Goal: Task Accomplishment & Management: Manage account settings

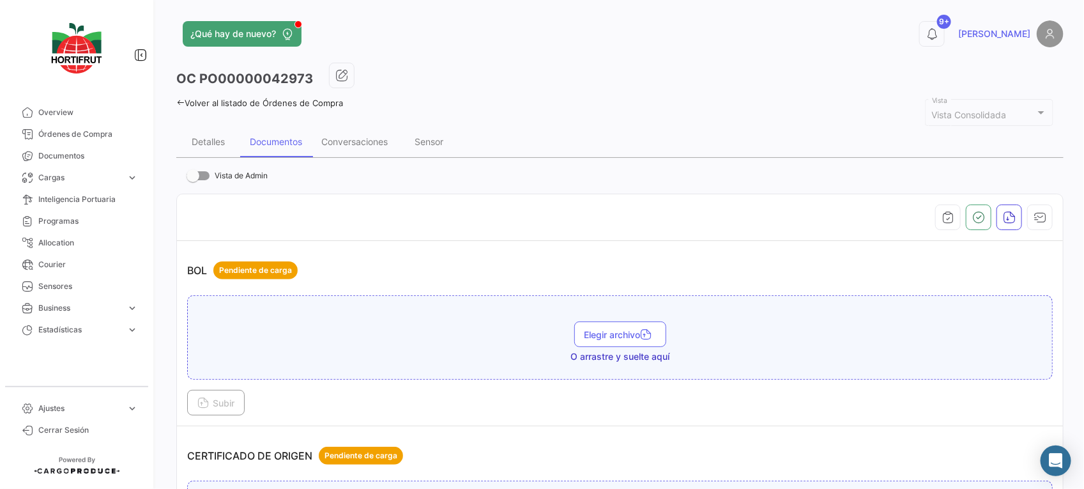
scroll to position [2413, 0]
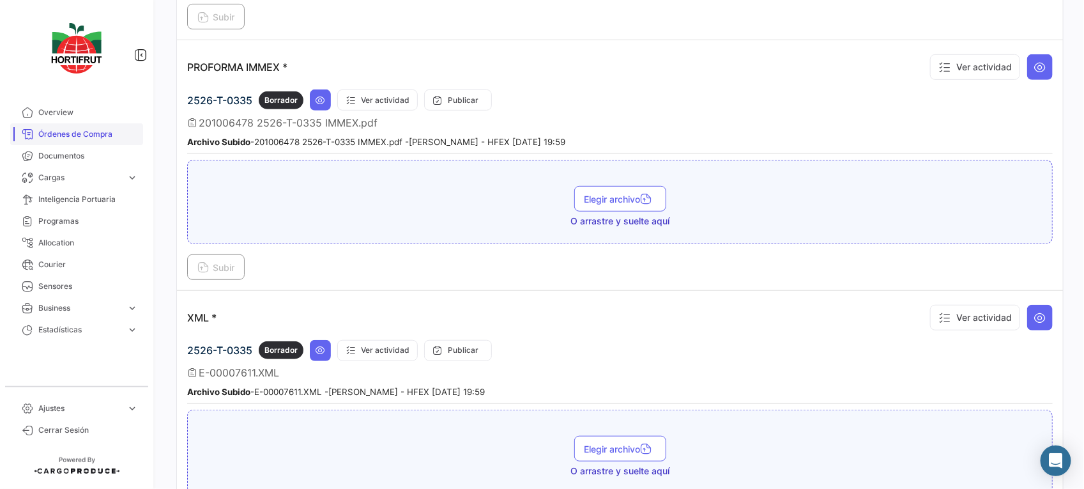
click at [119, 126] on link "Órdenes de Compra" at bounding box center [76, 134] width 133 height 22
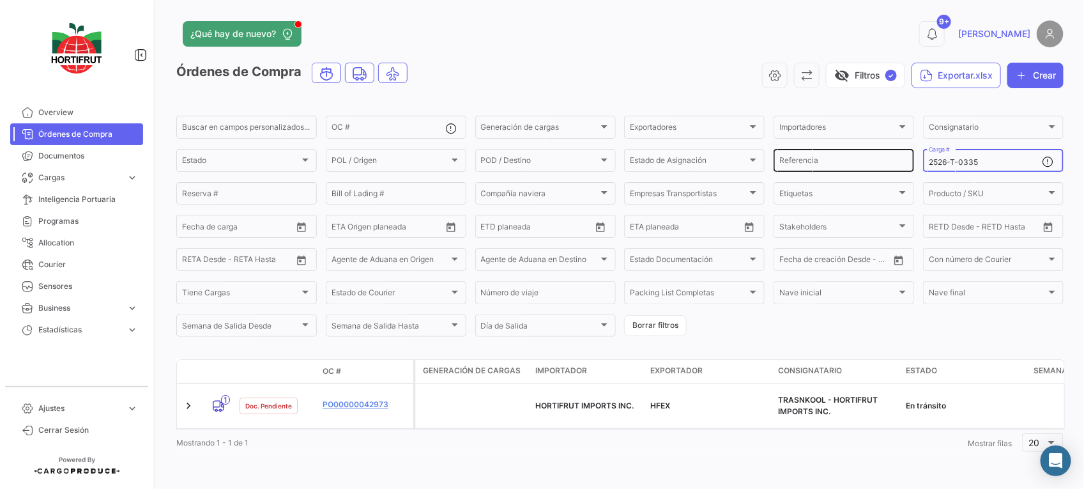
drag, startPoint x: 975, startPoint y: 162, endPoint x: 878, endPoint y: 161, distance: 97.1
click at [0, 0] on div "Buscar en [PERSON_NAME] personalizados... OC # Generación [PERSON_NAME] Generac…" at bounding box center [0, 0] width 0 height 0
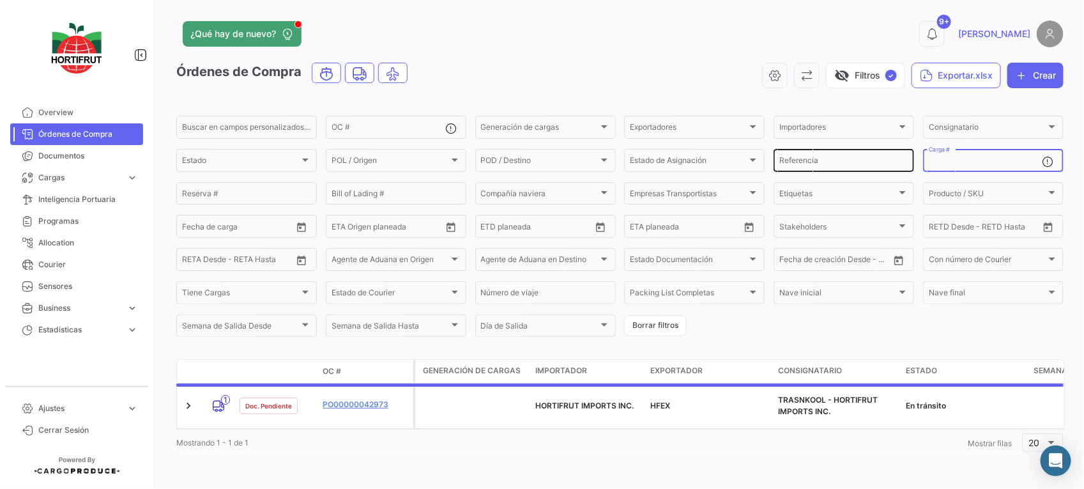
paste input "2526-T-0338"
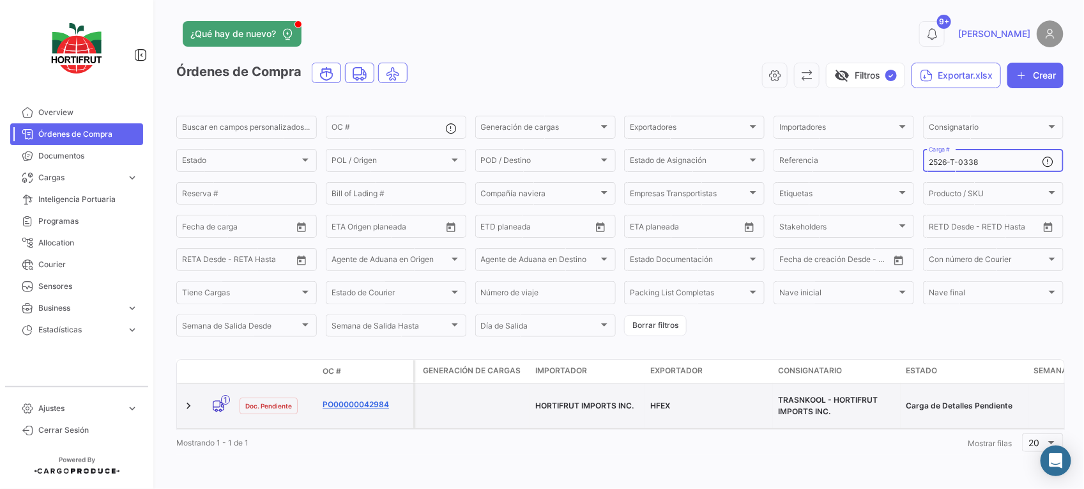
type input "2526-T-0338"
click at [378, 399] on link "PO00000042984" at bounding box center [366, 404] width 86 height 11
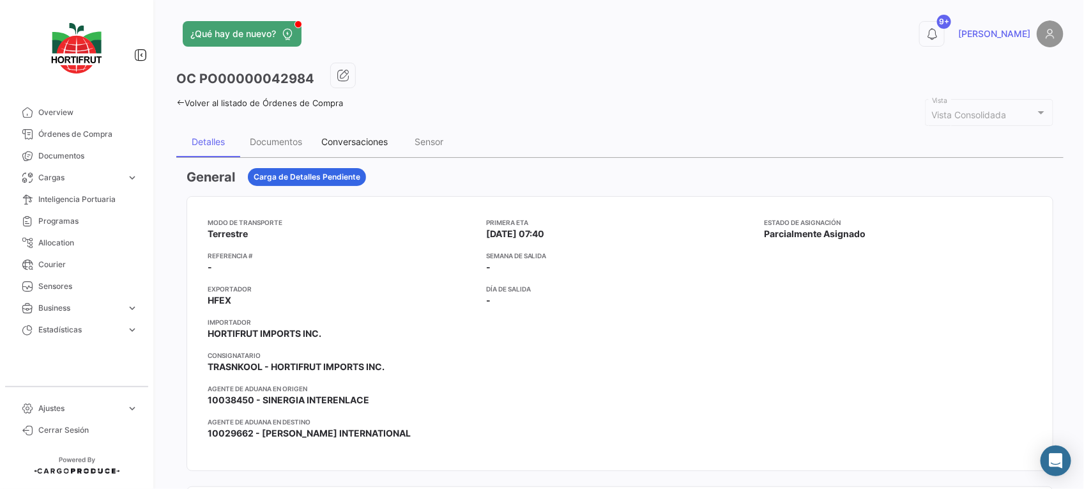
click at [374, 139] on div "Conversaciones" at bounding box center [354, 141] width 66 height 11
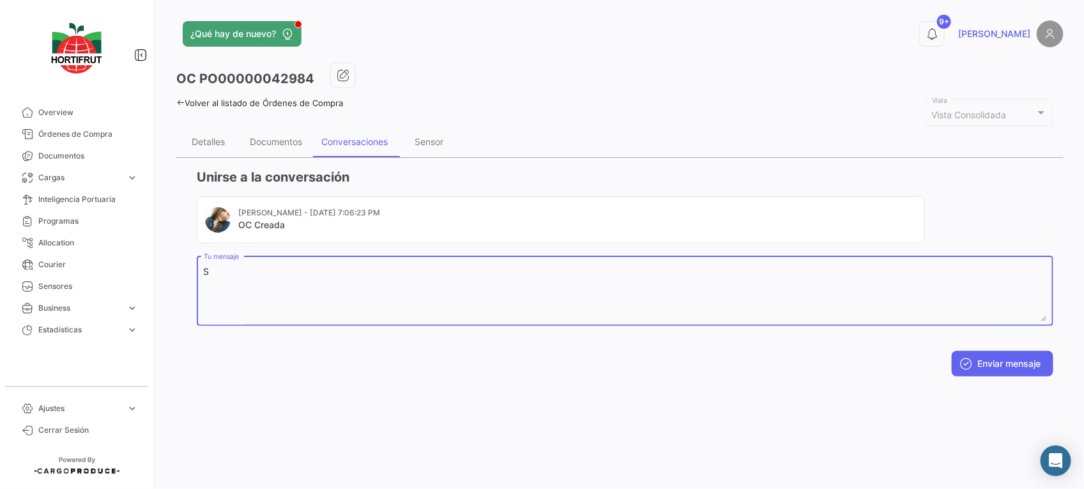
click at [402, 315] on textarea "S" at bounding box center [625, 293] width 843 height 56
paste textarea "2025661"
paste textarea "B014220"
type textarea "SELLO:2025661| CINTAS:B014220/B014221"
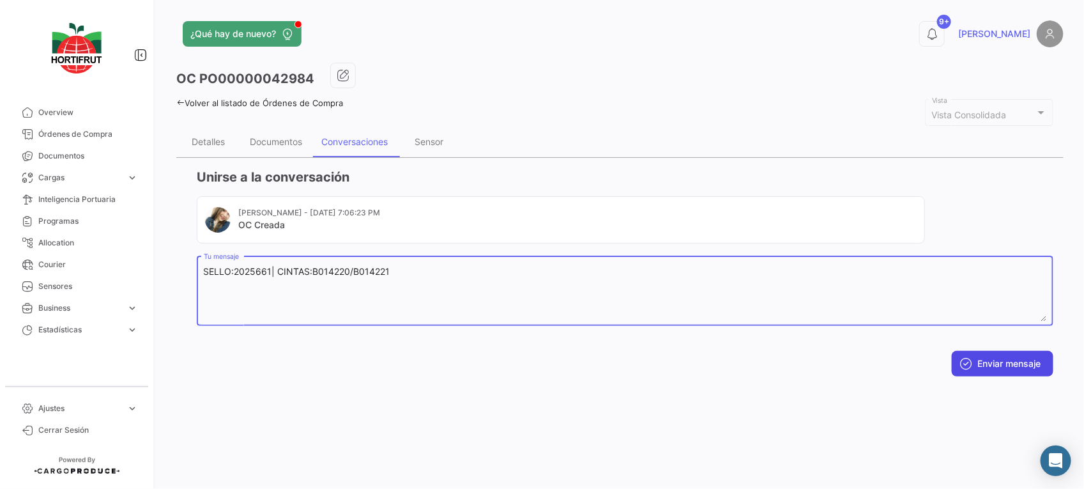
click at [1027, 358] on button "Enviar mensaje" at bounding box center [1003, 364] width 102 height 26
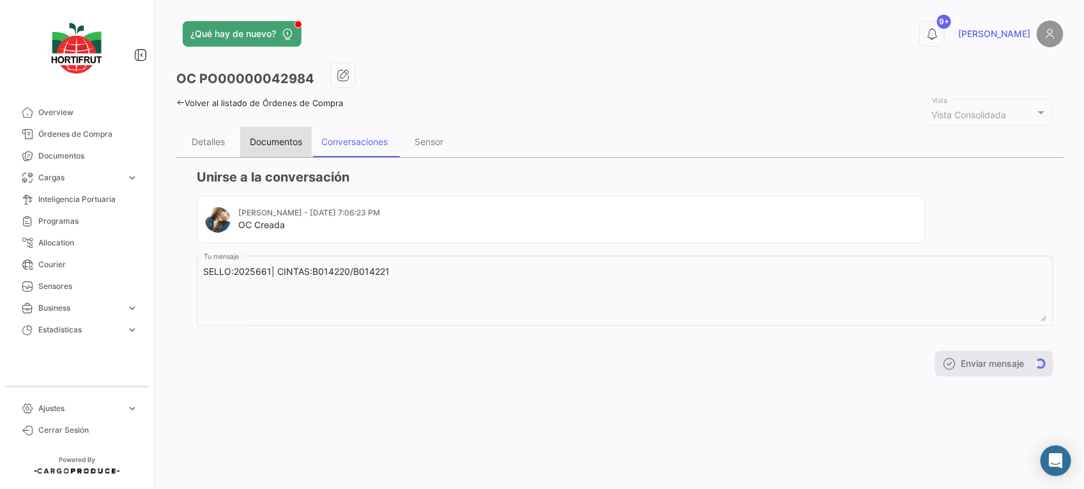
click at [288, 126] on div "Documentos" at bounding box center [276, 141] width 72 height 31
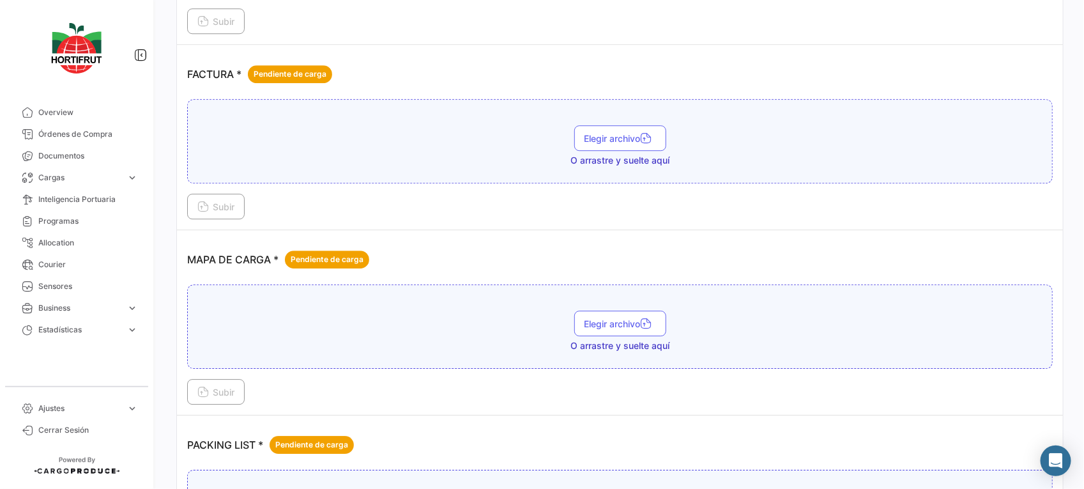
scroll to position [1578, 0]
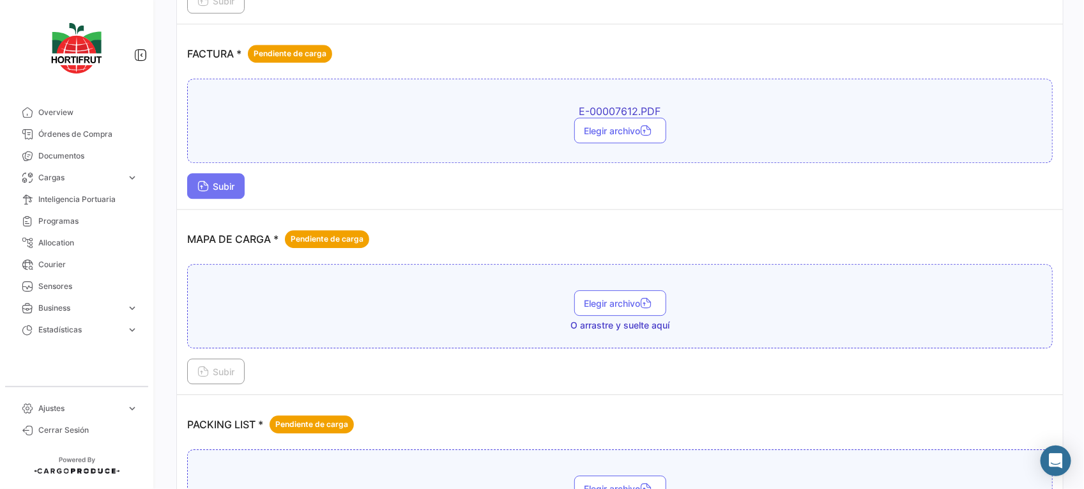
click at [220, 189] on span "Subir" at bounding box center [215, 186] width 37 height 11
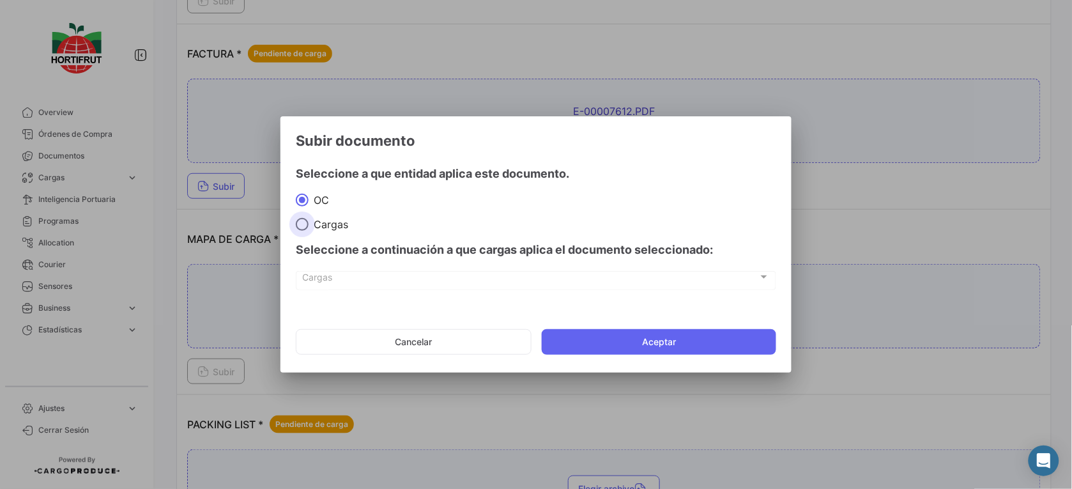
click at [303, 219] on span at bounding box center [302, 224] width 13 height 13
click at [303, 219] on input "Cargas" at bounding box center [302, 224] width 13 height 13
radio input "true"
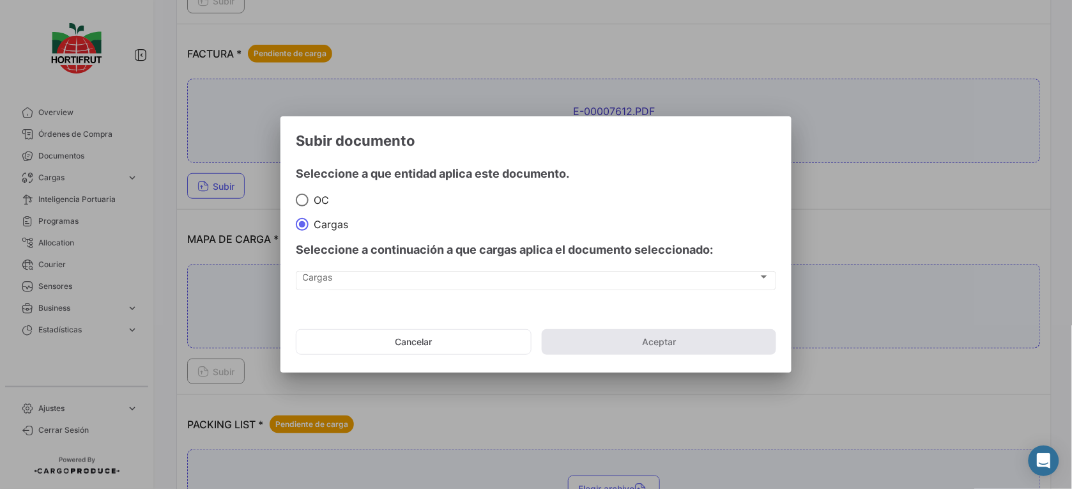
click at [385, 296] on div "Cargas Cargas" at bounding box center [536, 287] width 480 height 32
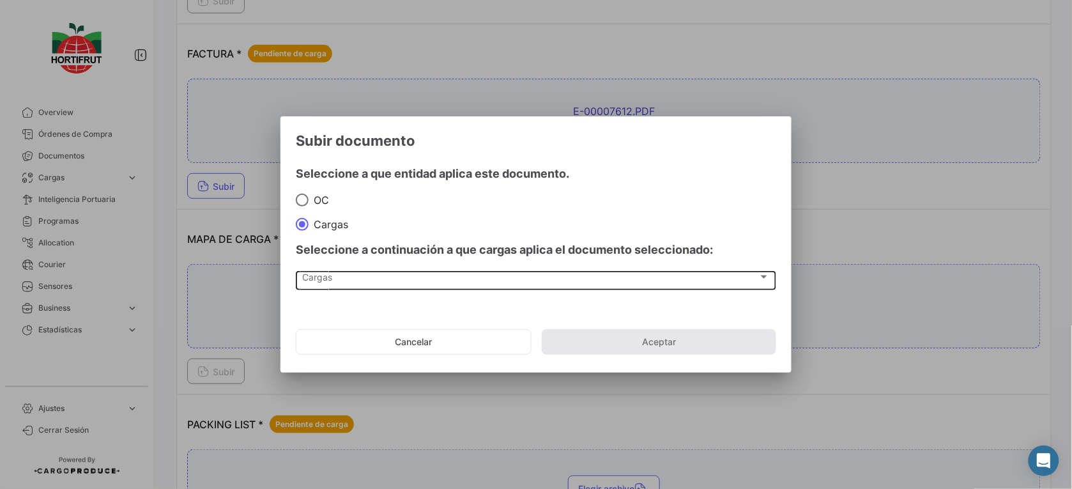
click at [420, 278] on div "Cargas" at bounding box center [530, 279] width 455 height 11
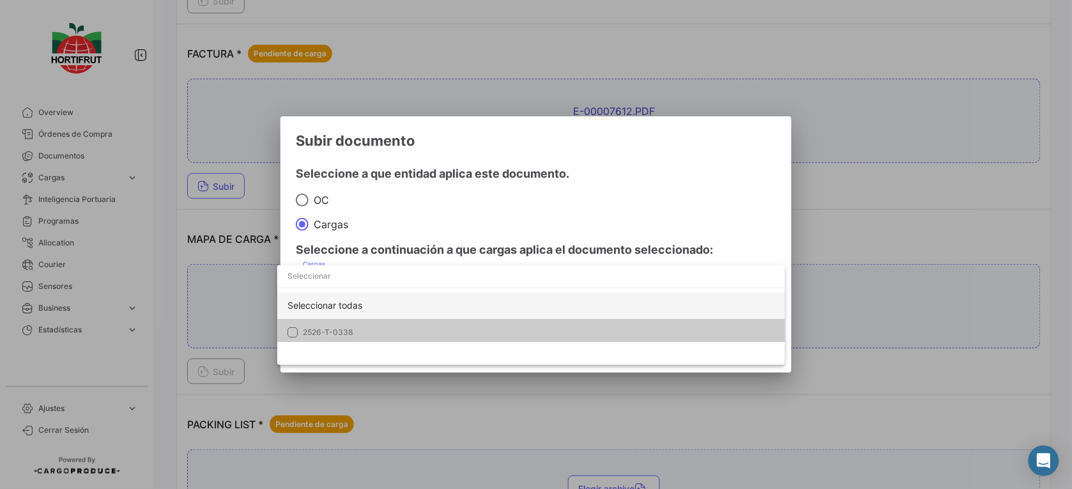
click at [434, 311] on div "Seleccionar todas" at bounding box center [531, 305] width 508 height 27
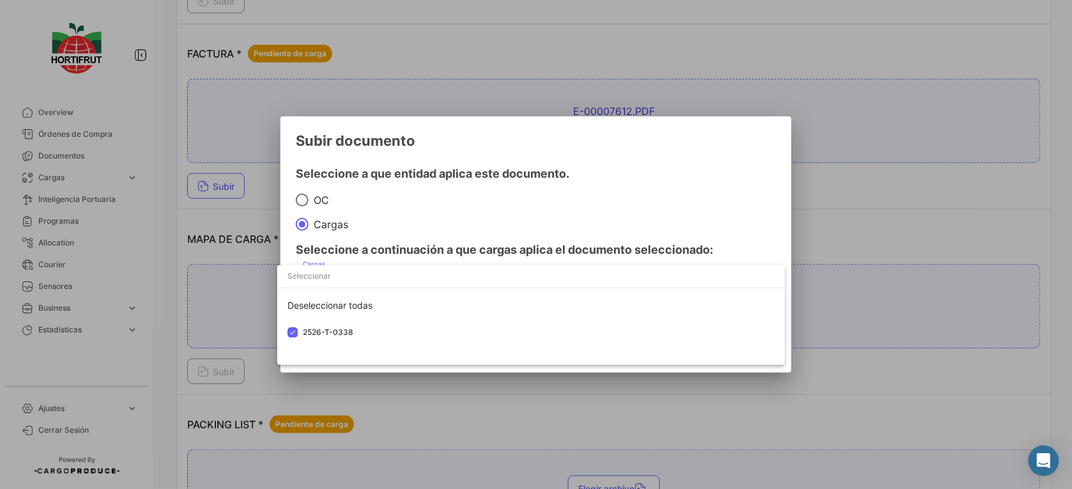
click at [538, 250] on div at bounding box center [536, 244] width 1072 height 489
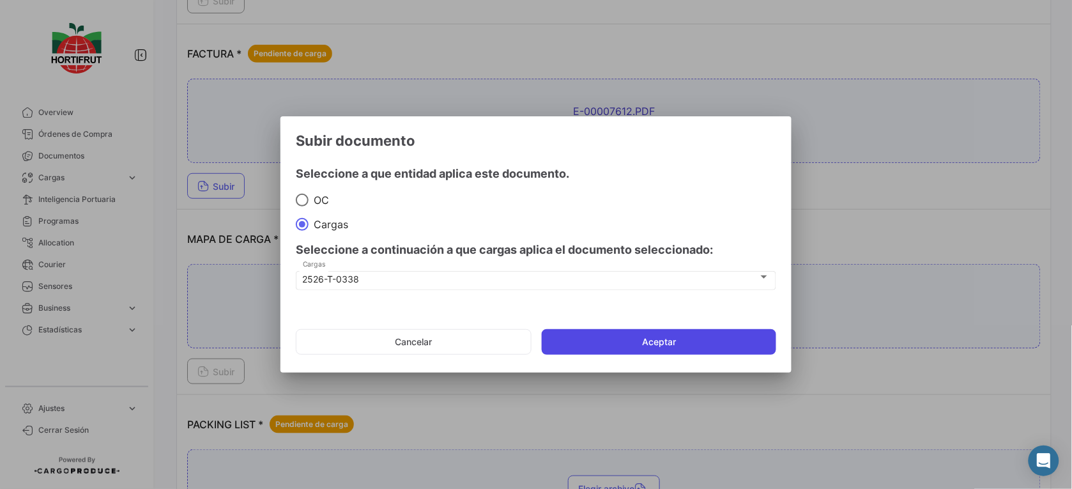
click at [618, 340] on button "Aceptar" at bounding box center [659, 342] width 234 height 26
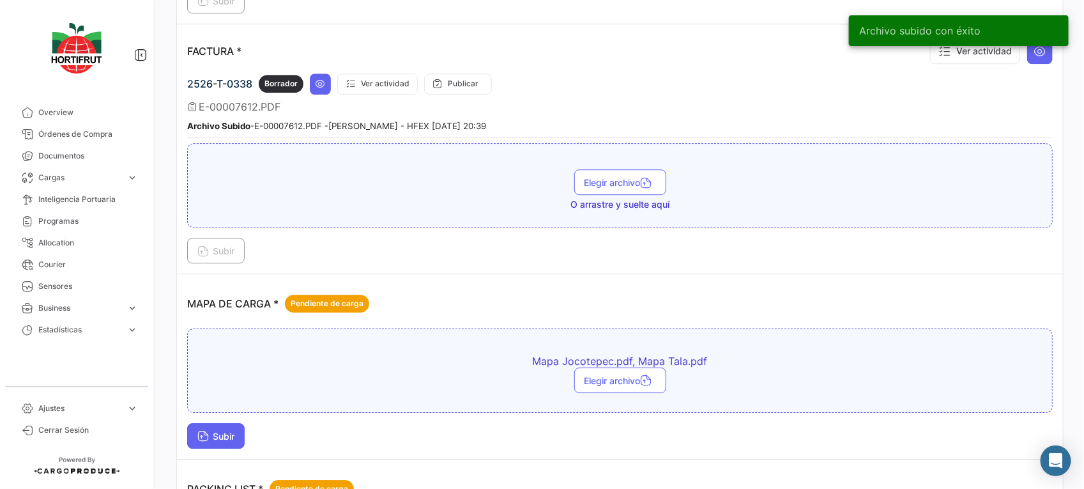
click at [208, 435] on icon at bounding box center [202, 436] width 11 height 11
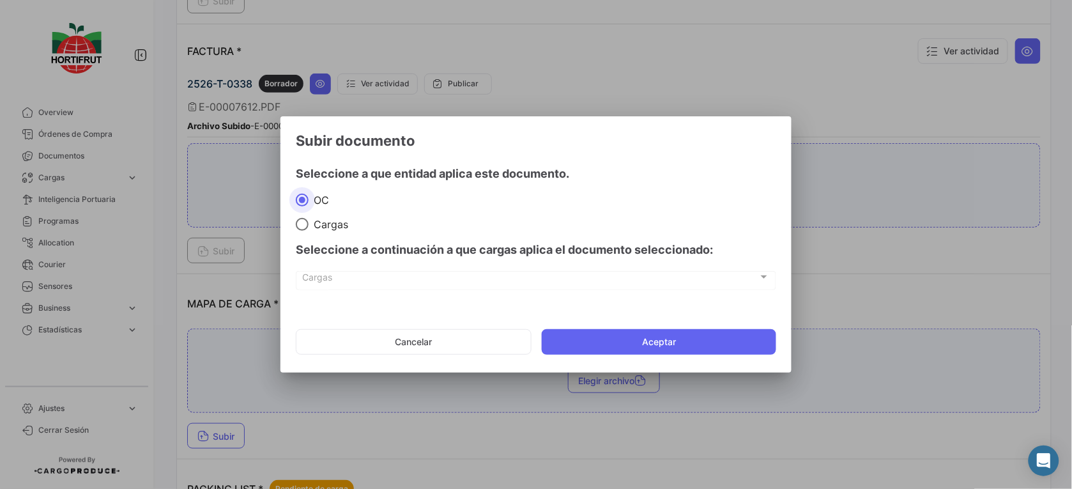
click at [305, 227] on span at bounding box center [302, 224] width 13 height 13
click at [305, 227] on input "Cargas" at bounding box center [302, 224] width 13 height 13
radio input "true"
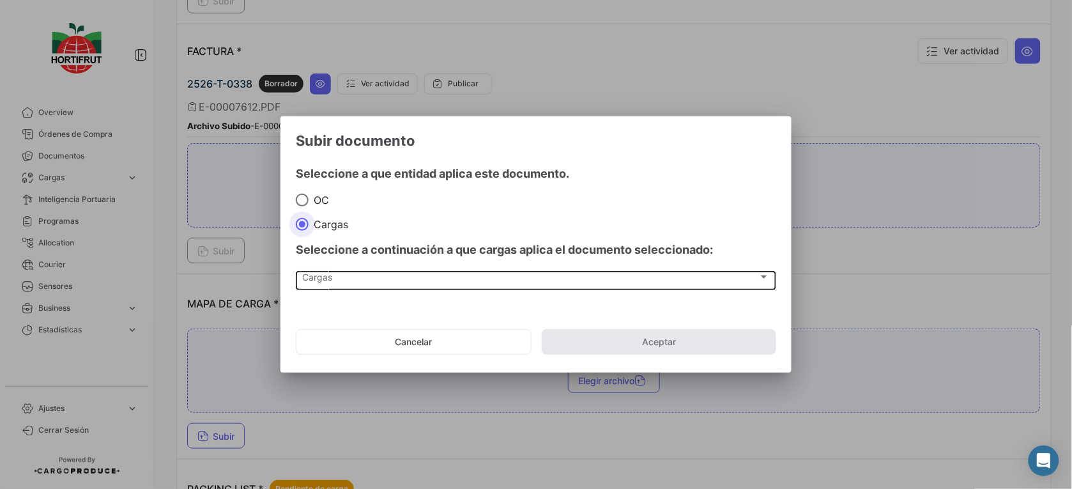
click at [337, 277] on div "Cargas" at bounding box center [530, 279] width 455 height 11
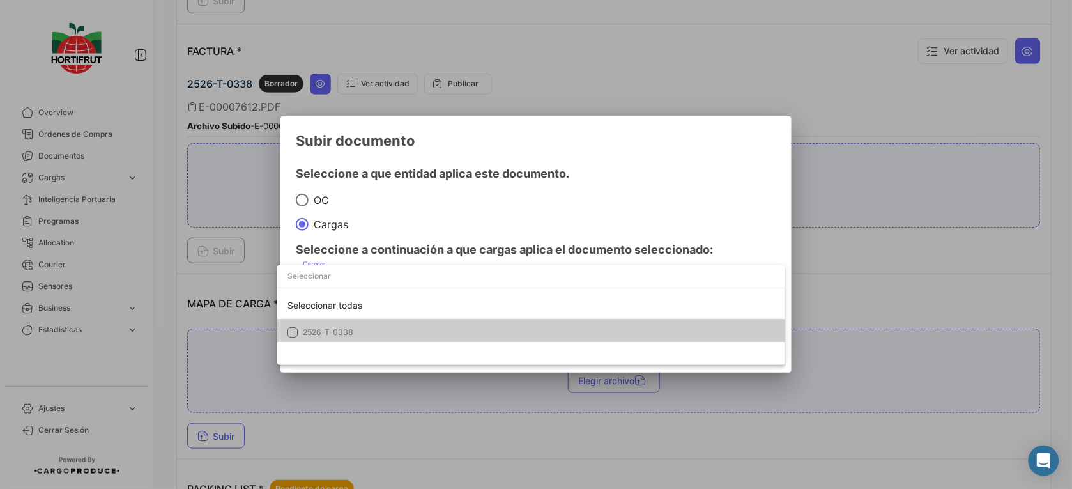
click at [363, 323] on mat-option "2526-T-0338" at bounding box center [531, 332] width 508 height 27
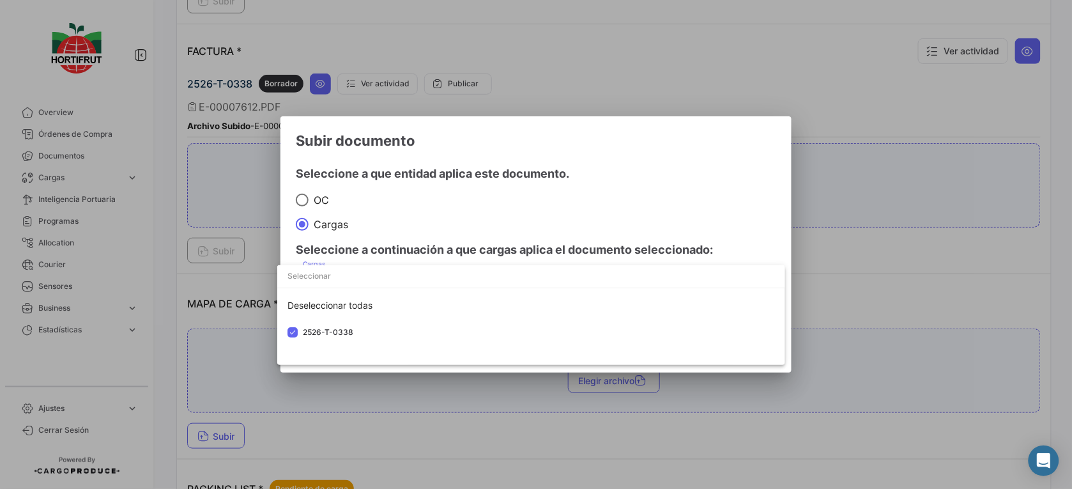
click at [566, 196] on div at bounding box center [536, 244] width 1072 height 489
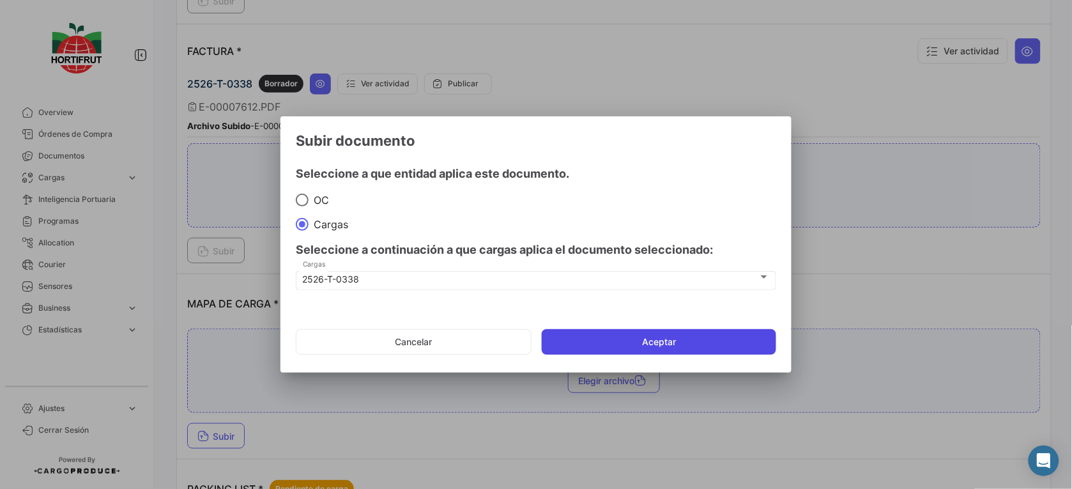
click at [639, 346] on button "Aceptar" at bounding box center [659, 342] width 234 height 26
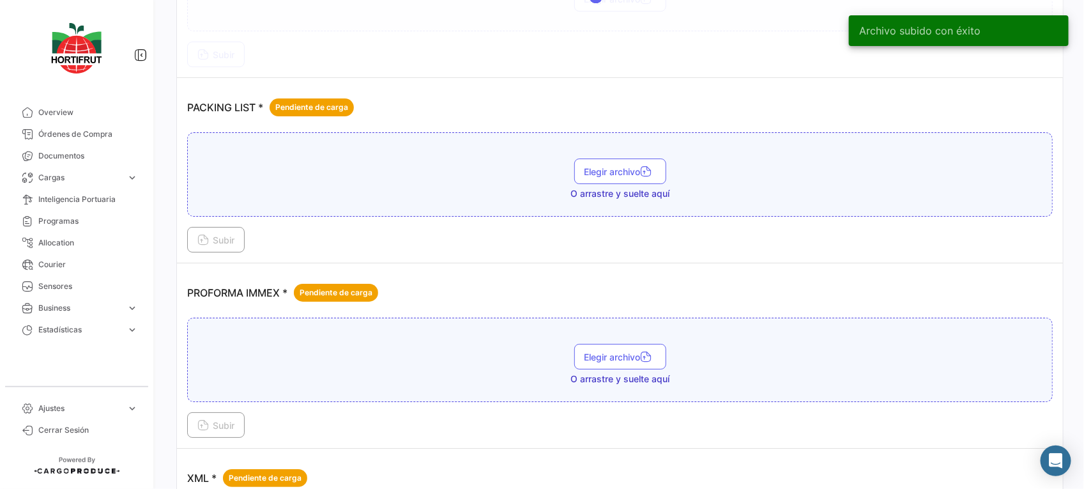
scroll to position [1987, 0]
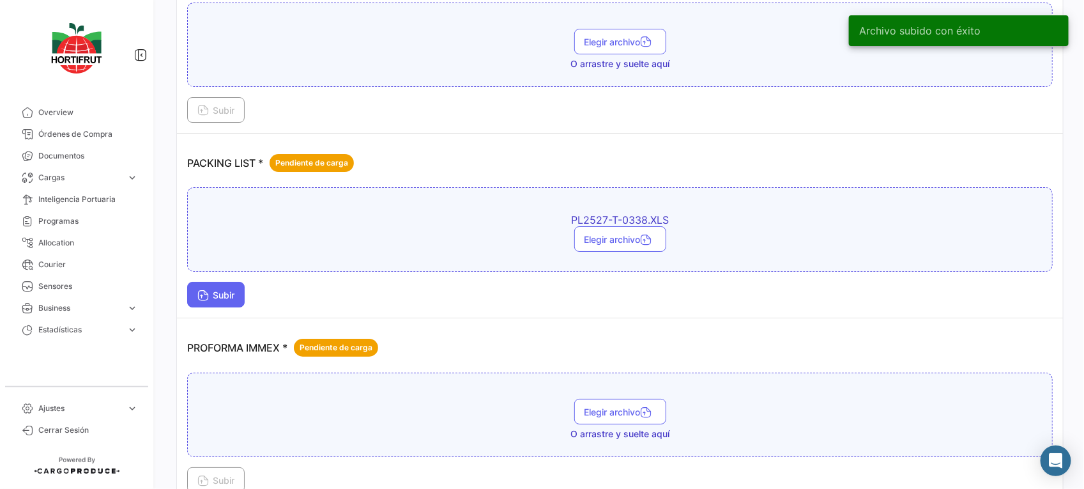
click at [211, 289] on button "Subir" at bounding box center [215, 295] width 57 height 26
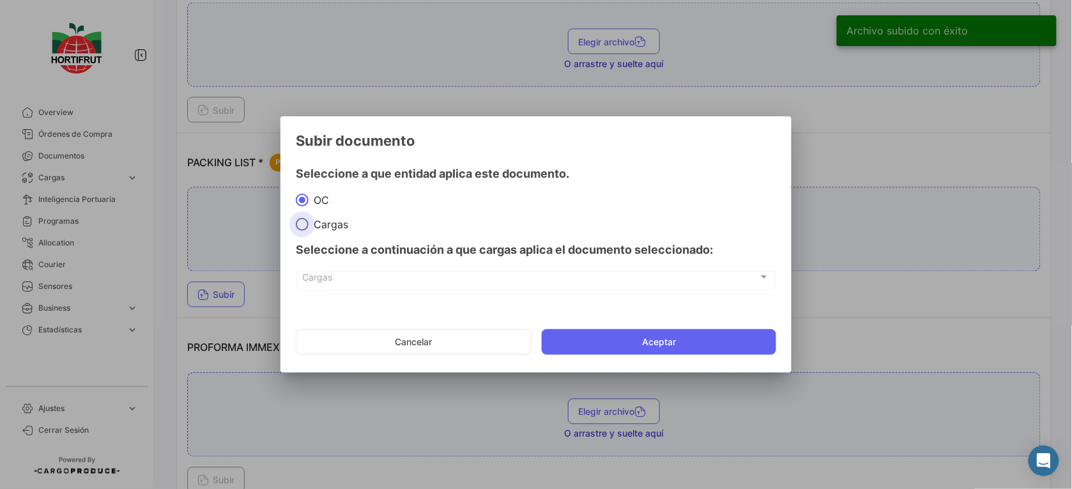
click at [308, 225] on span at bounding box center [302, 224] width 13 height 13
click at [308, 225] on input "Cargas" at bounding box center [302, 224] width 13 height 13
radio input "true"
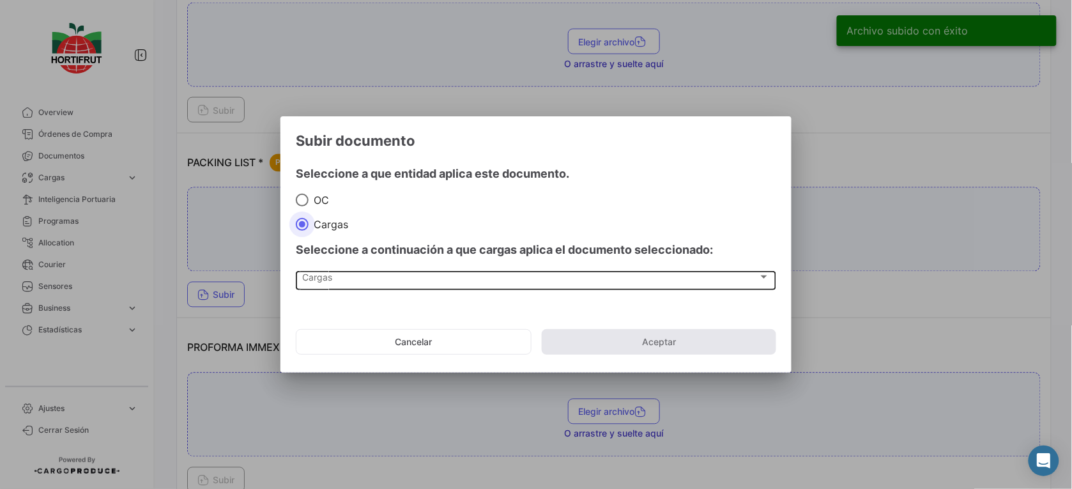
click at [374, 286] on div "Cargas Cargas" at bounding box center [536, 280] width 467 height 22
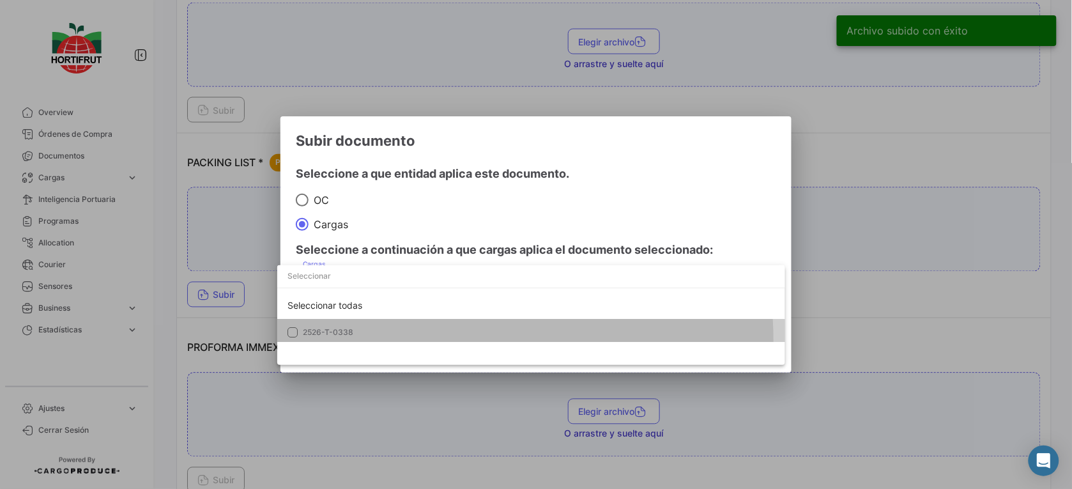
click at [407, 340] on mat-option "2526-T-0338" at bounding box center [531, 332] width 508 height 27
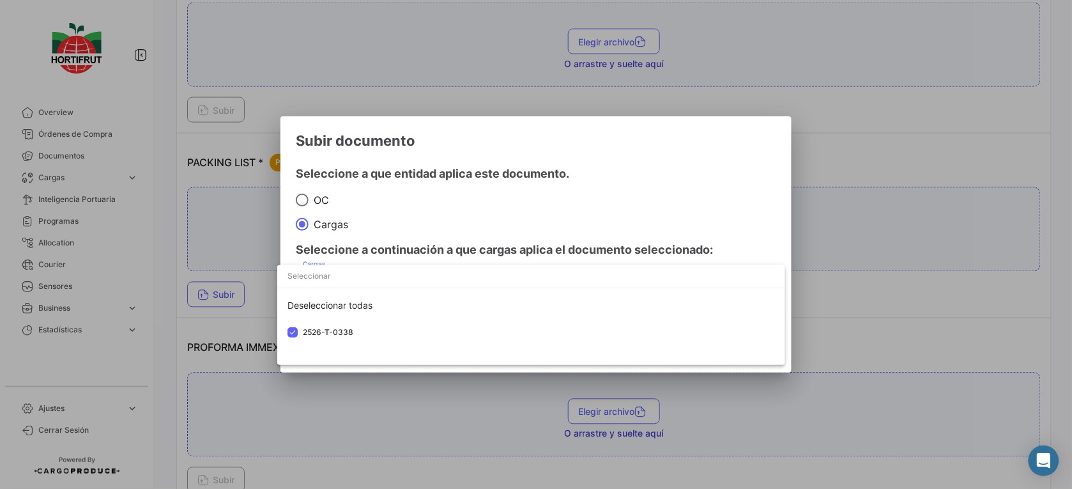
click at [556, 232] on div at bounding box center [536, 244] width 1072 height 489
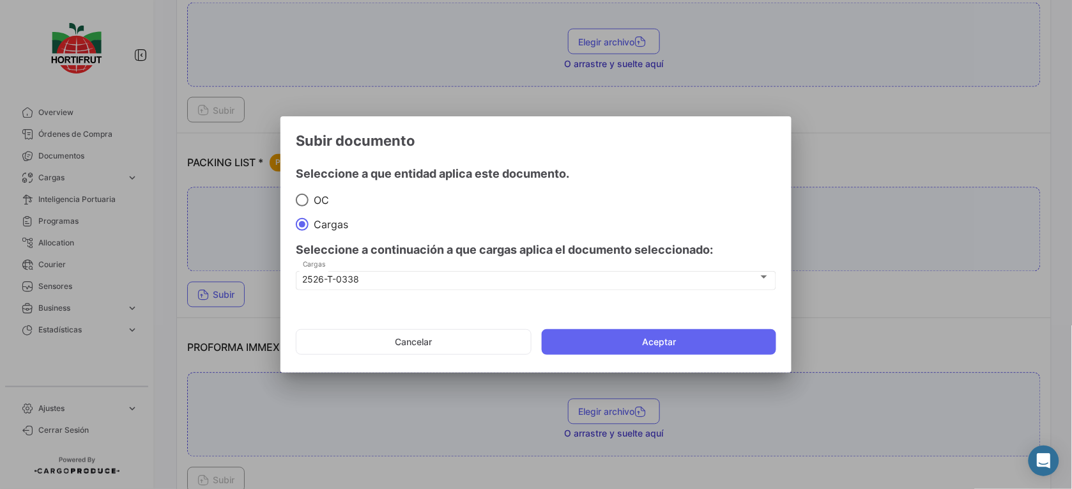
click at [639, 358] on mat-dialog-actions "Cancelar Aceptar" at bounding box center [536, 341] width 480 height 43
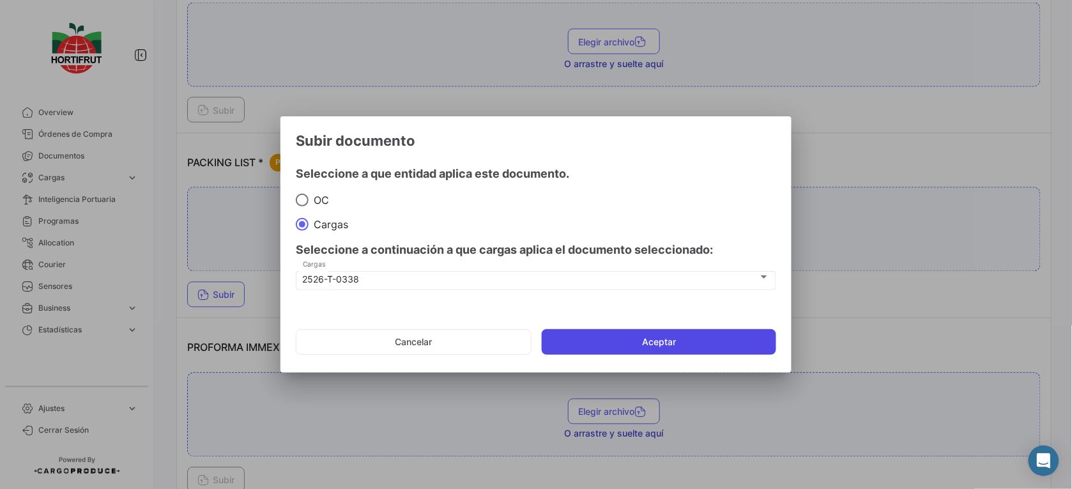
click at [682, 337] on button "Aceptar" at bounding box center [659, 342] width 234 height 26
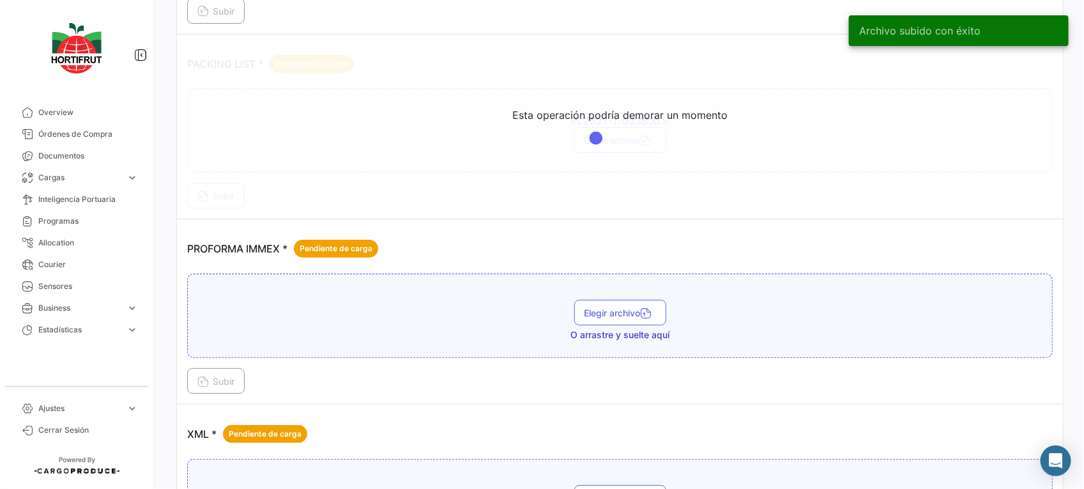
scroll to position [2153, 0]
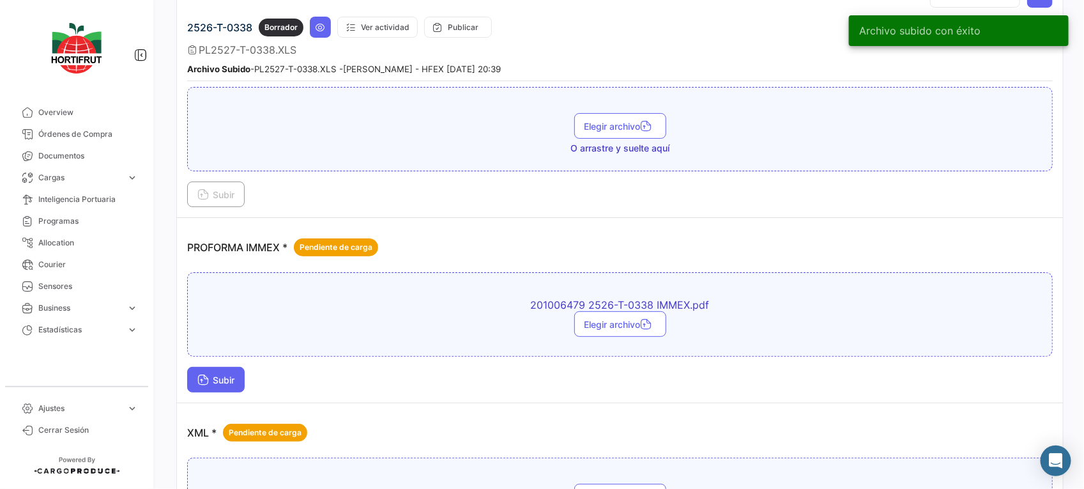
click at [225, 371] on button "Subir" at bounding box center [215, 380] width 57 height 26
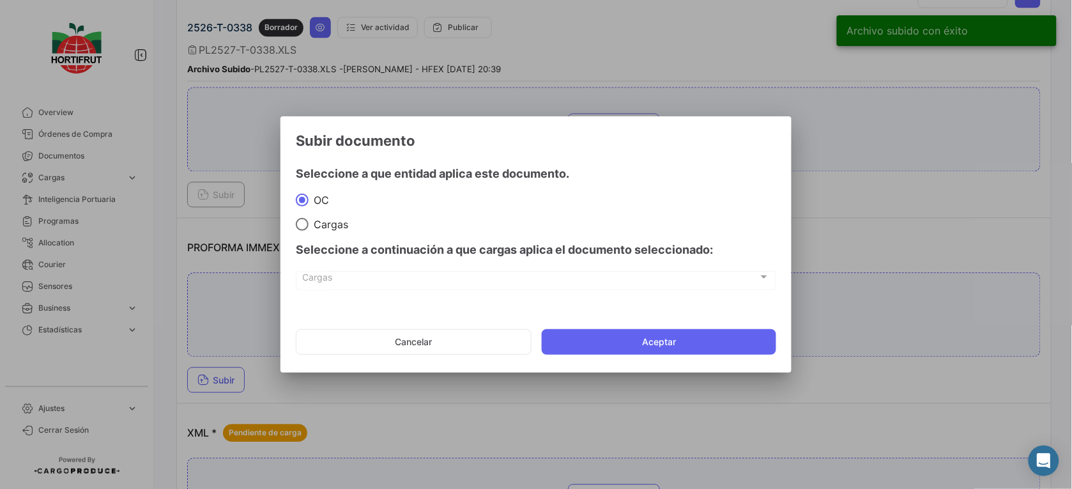
click at [302, 211] on mat-radio-group "OC Cargas" at bounding box center [536, 212] width 480 height 38
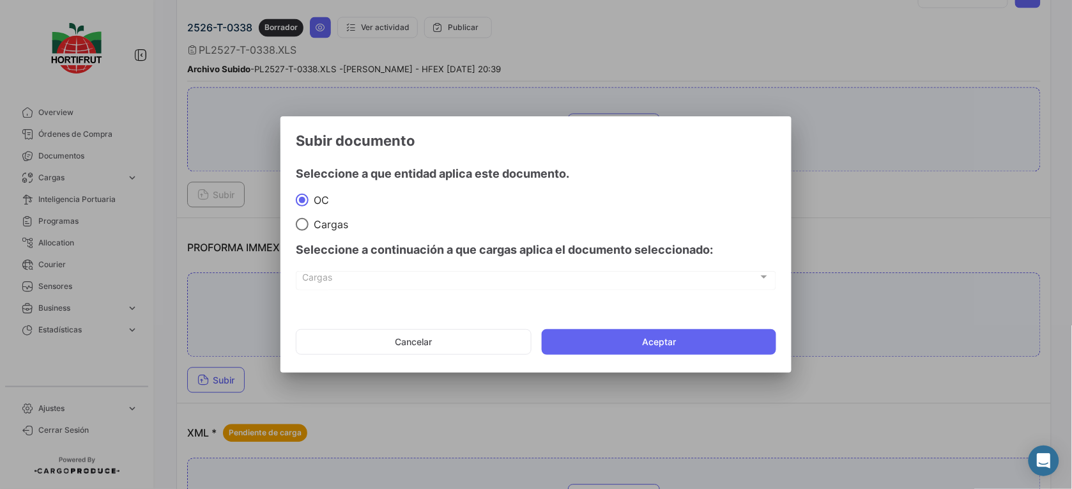
click at [304, 221] on span at bounding box center [302, 224] width 13 height 13
click at [304, 221] on input "Cargas" at bounding box center [302, 224] width 13 height 13
radio input "true"
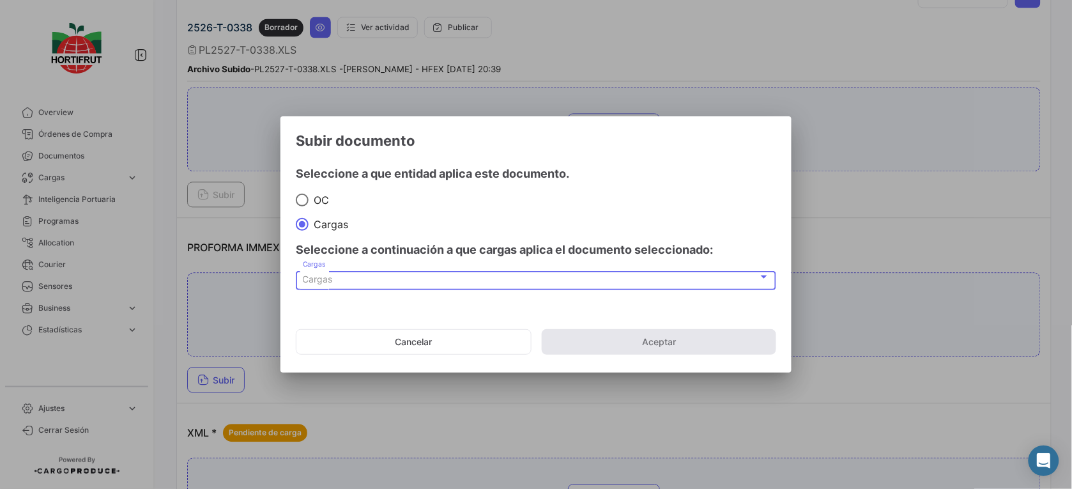
click at [360, 275] on div "Cargas" at bounding box center [530, 279] width 455 height 11
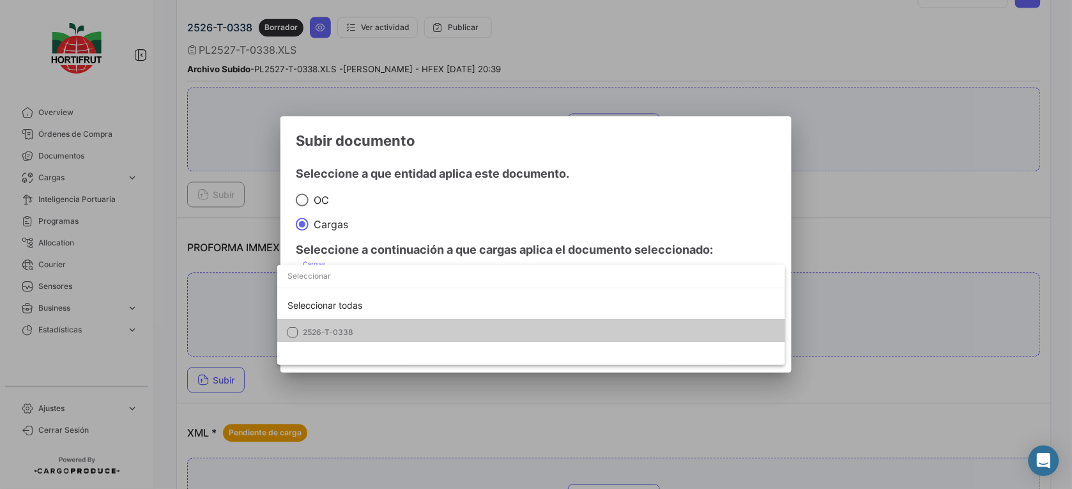
click at [399, 326] on span "2526-T-0338" at bounding box center [392, 331] width 179 height 11
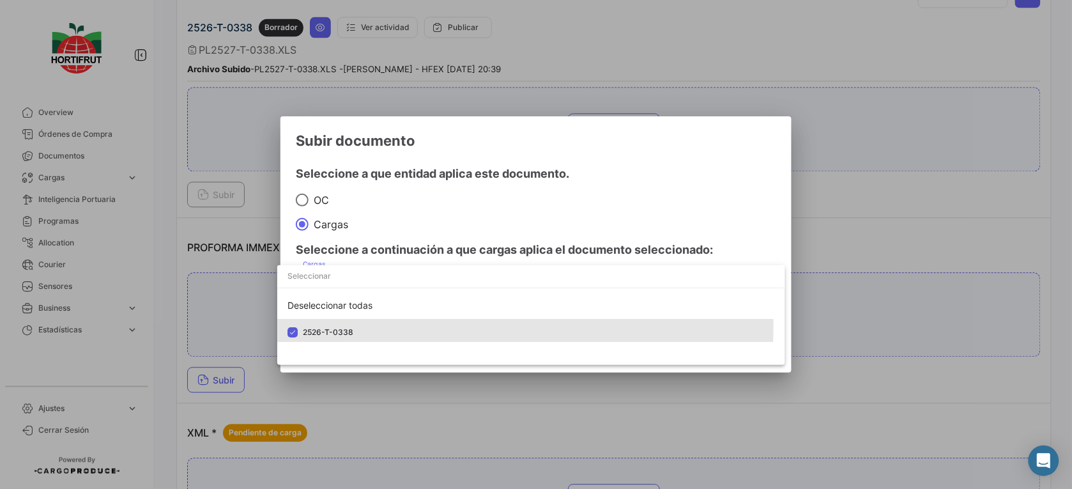
click at [541, 230] on div at bounding box center [536, 244] width 1072 height 489
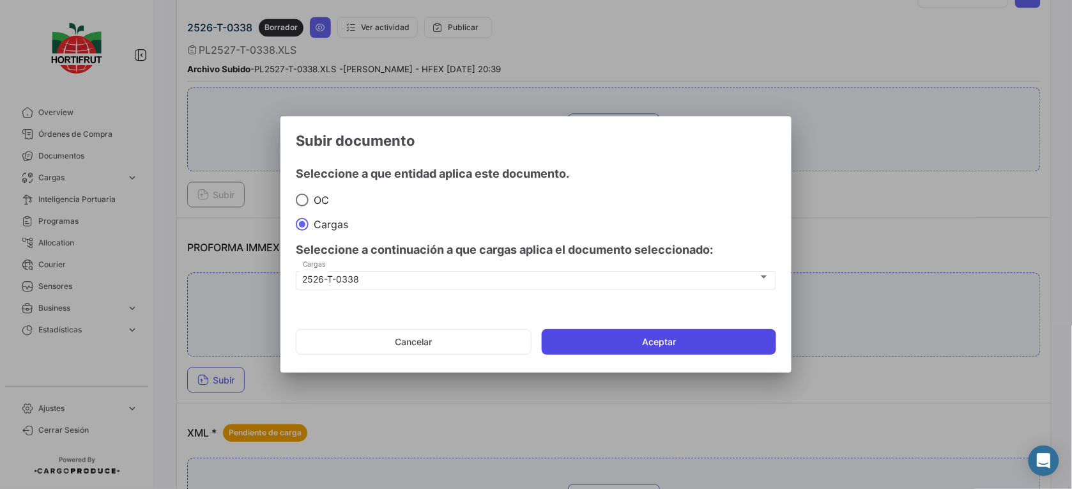
click at [613, 334] on button "Aceptar" at bounding box center [659, 342] width 234 height 26
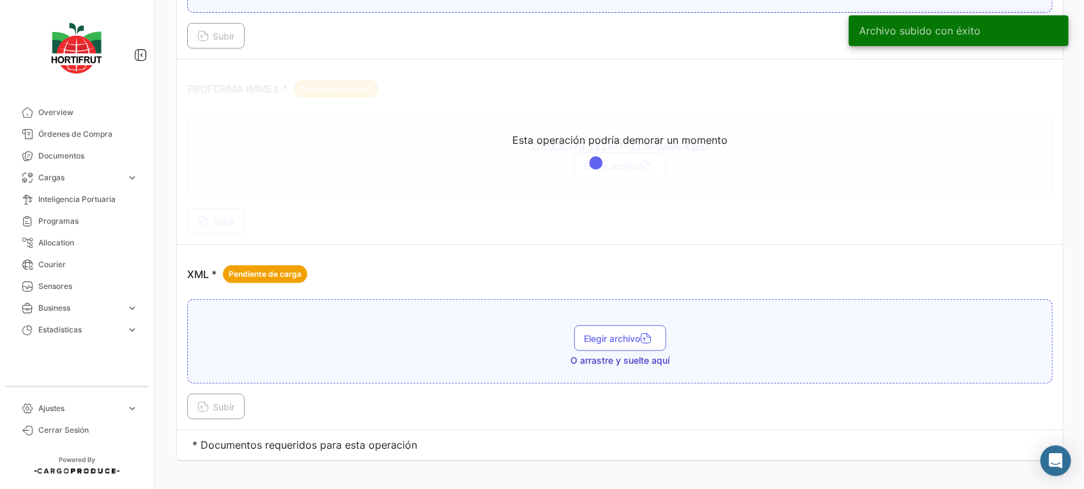
scroll to position [2326, 0]
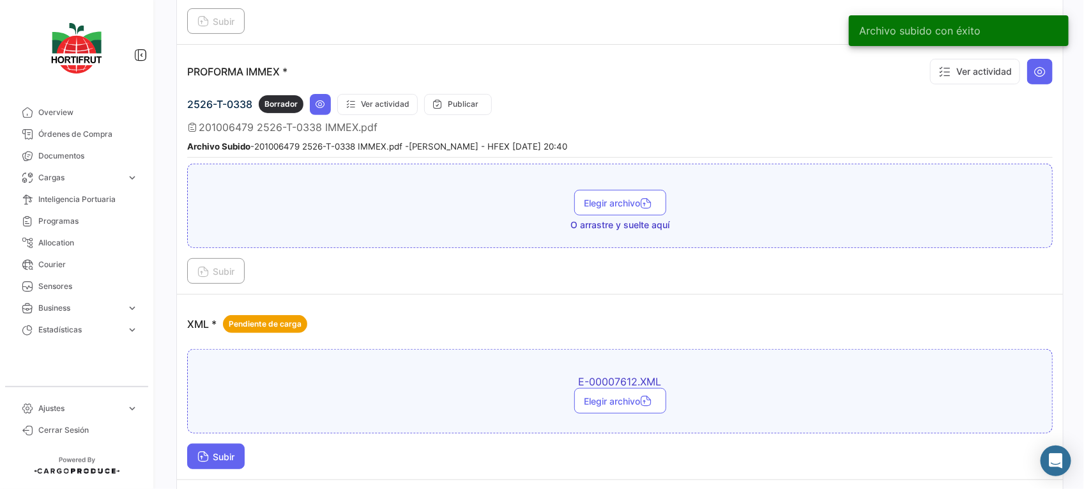
click at [222, 455] on span "Subir" at bounding box center [215, 456] width 37 height 11
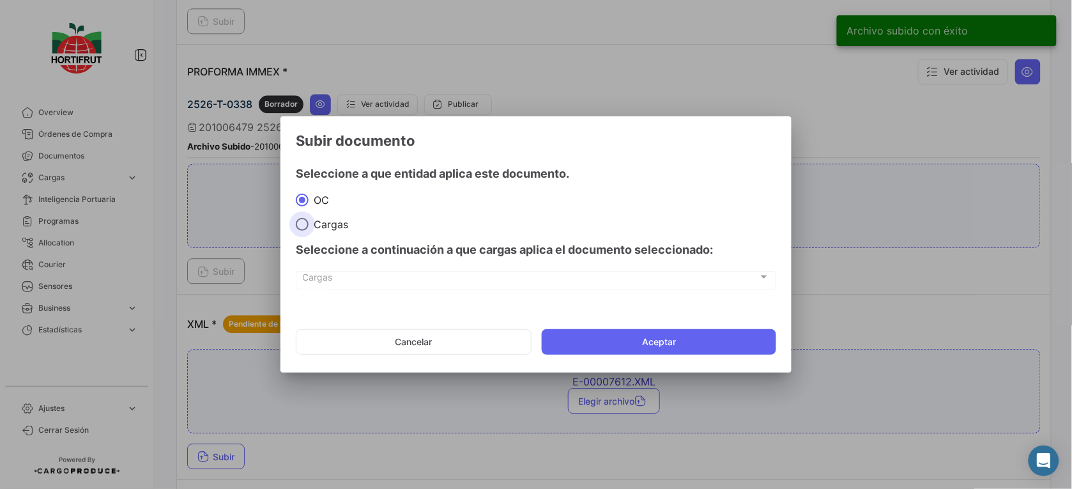
click at [317, 224] on span "Cargas" at bounding box center [329, 224] width 40 height 13
click at [309, 224] on input "Cargas" at bounding box center [302, 224] width 13 height 13
radio input "true"
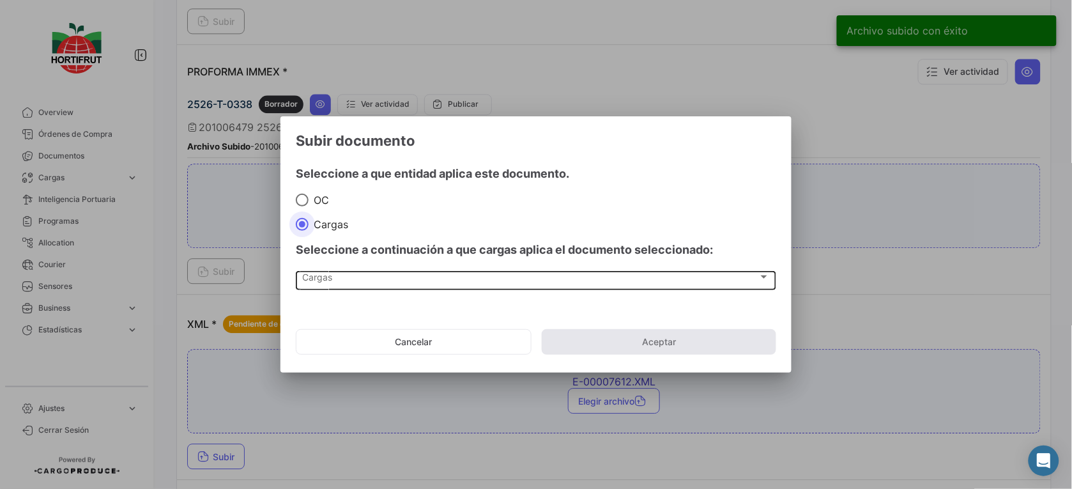
click at [358, 270] on div "Cargas Cargas" at bounding box center [536, 280] width 467 height 22
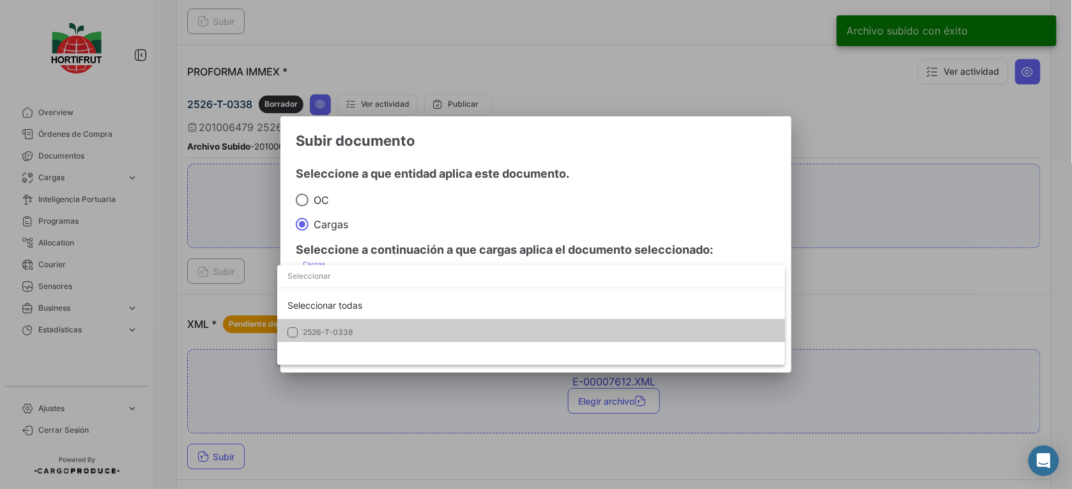
click at [406, 321] on mat-option "2526-T-0338" at bounding box center [531, 332] width 508 height 27
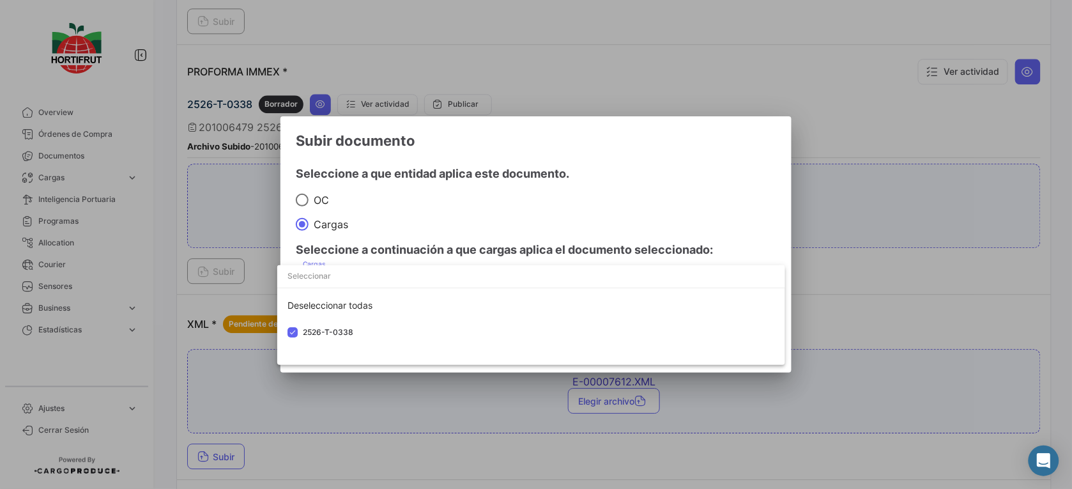
click at [547, 233] on div at bounding box center [536, 244] width 1072 height 489
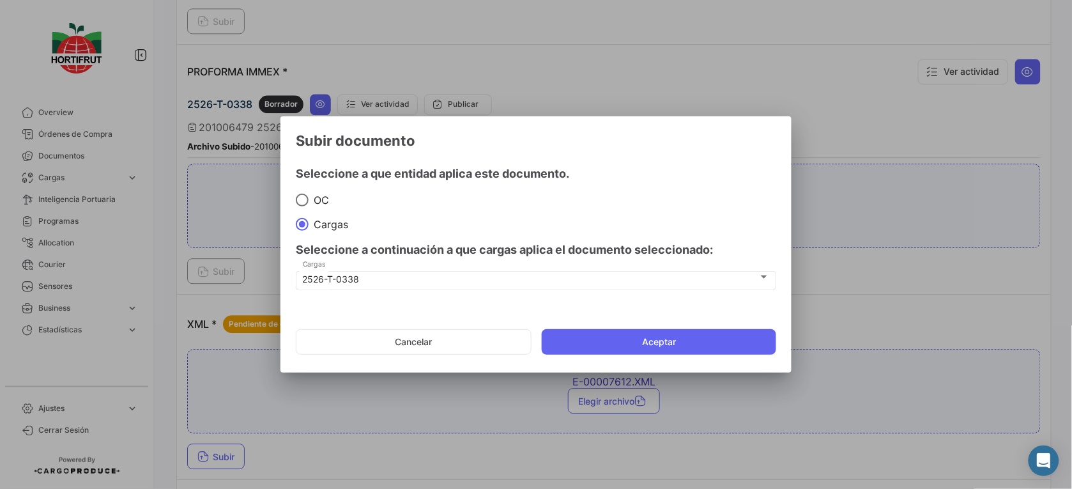
click at [648, 359] on mat-dialog-actions "Cancelar Aceptar" at bounding box center [536, 341] width 480 height 43
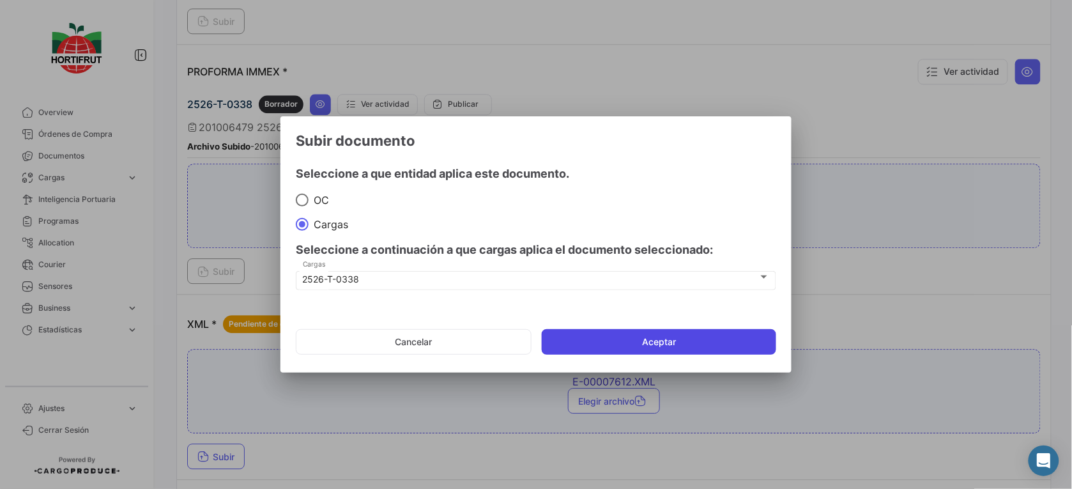
click at [693, 334] on button "Aceptar" at bounding box center [659, 342] width 234 height 26
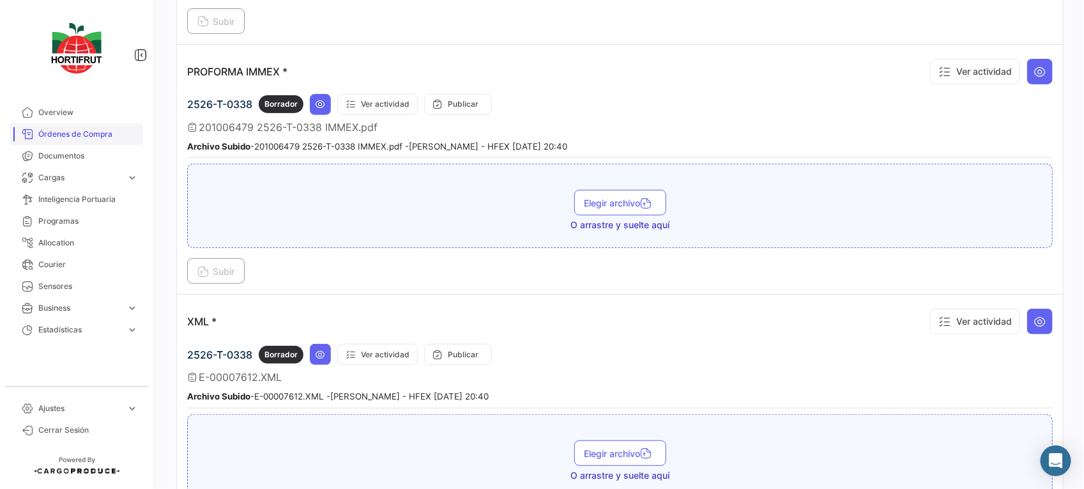
click at [91, 138] on span "Órdenes de Compra" at bounding box center [88, 133] width 100 height 11
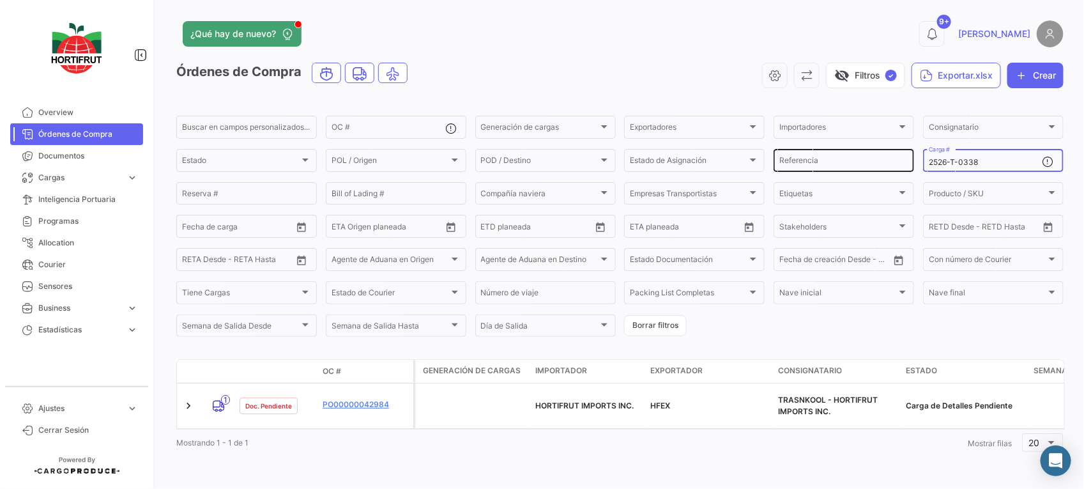
drag, startPoint x: 981, startPoint y: 158, endPoint x: 904, endPoint y: 160, distance: 76.7
click at [0, 0] on div "Buscar en [PERSON_NAME] personalizados... OC # Generación [PERSON_NAME] Generac…" at bounding box center [0, 0] width 0 height 0
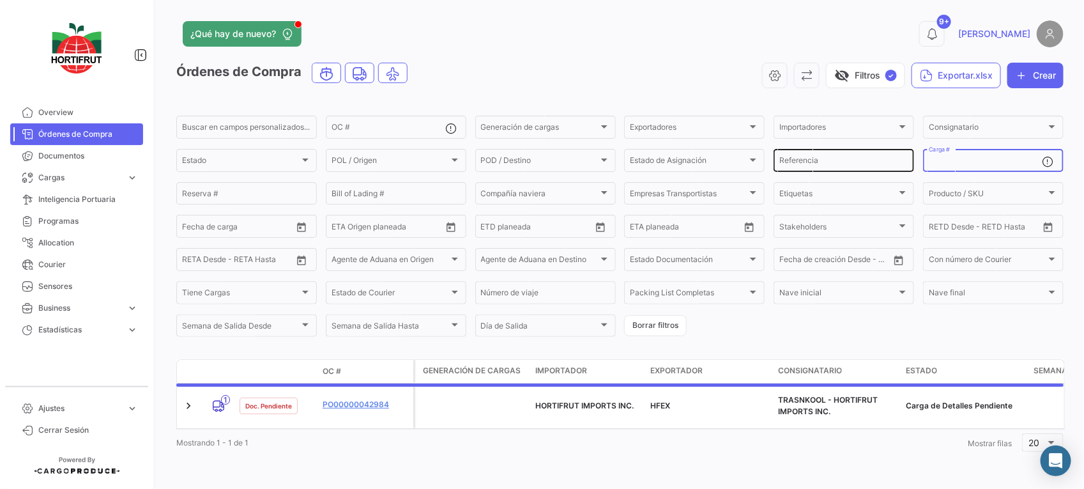
paste input "2526-T-0332"
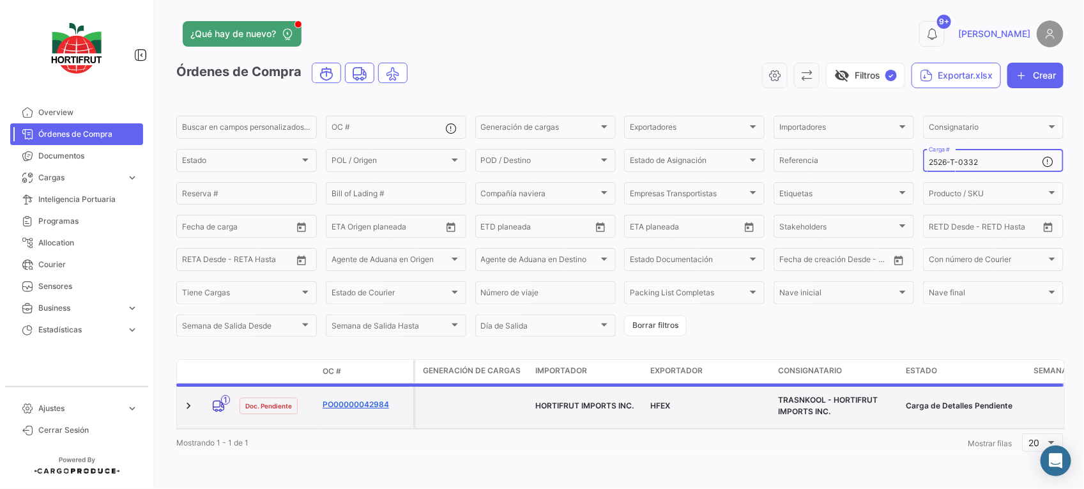
type input "2526-T-0332"
click at [379, 399] on link "PO00000042984" at bounding box center [366, 404] width 86 height 11
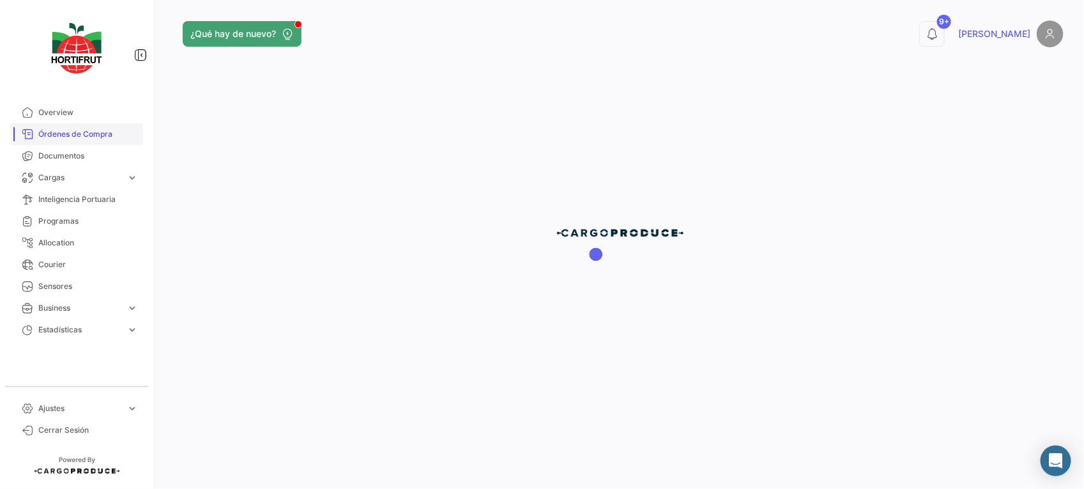
click at [91, 132] on span "Órdenes de Compra" at bounding box center [88, 133] width 100 height 11
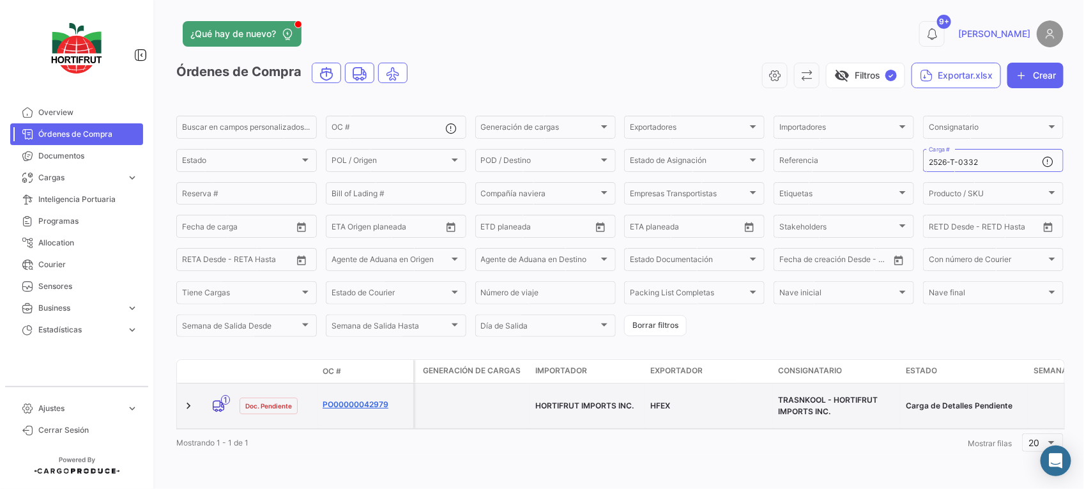
click at [376, 400] on link "PO00000042979" at bounding box center [366, 404] width 86 height 11
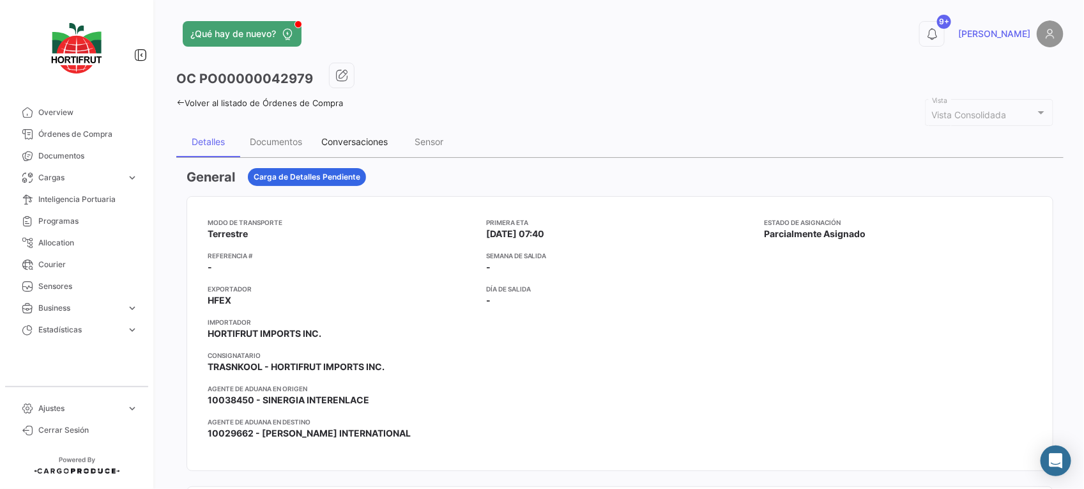
click at [355, 133] on div "Conversaciones" at bounding box center [355, 141] width 86 height 31
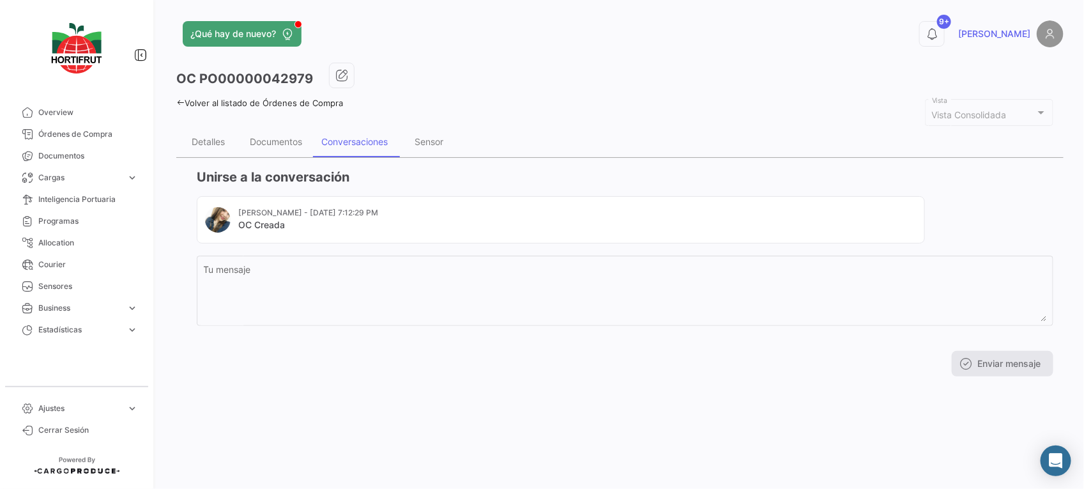
click at [439, 336] on div "Tu mensaje" at bounding box center [625, 296] width 857 height 82
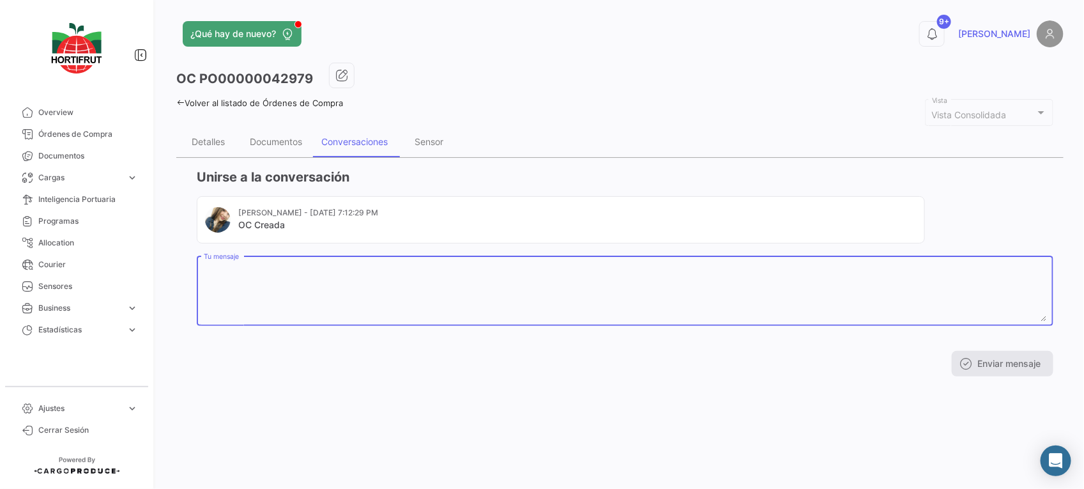
click at [410, 283] on textarea "Tu mensaje" at bounding box center [625, 293] width 843 height 56
paste textarea "2024939"
paste textarea "B014511"
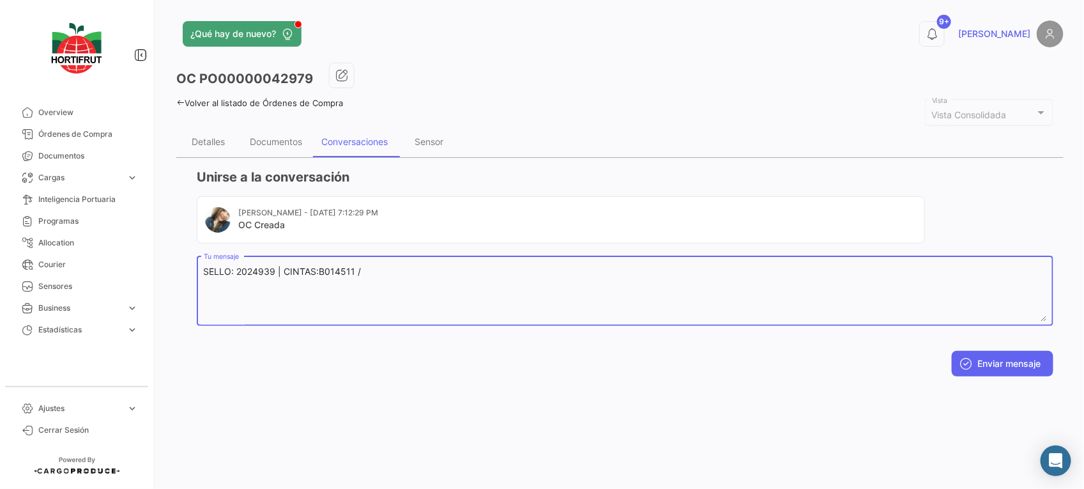
paste textarea "B014511"
type textarea "SELLO: 2024939 | CINTAS:B014511 /B014512"
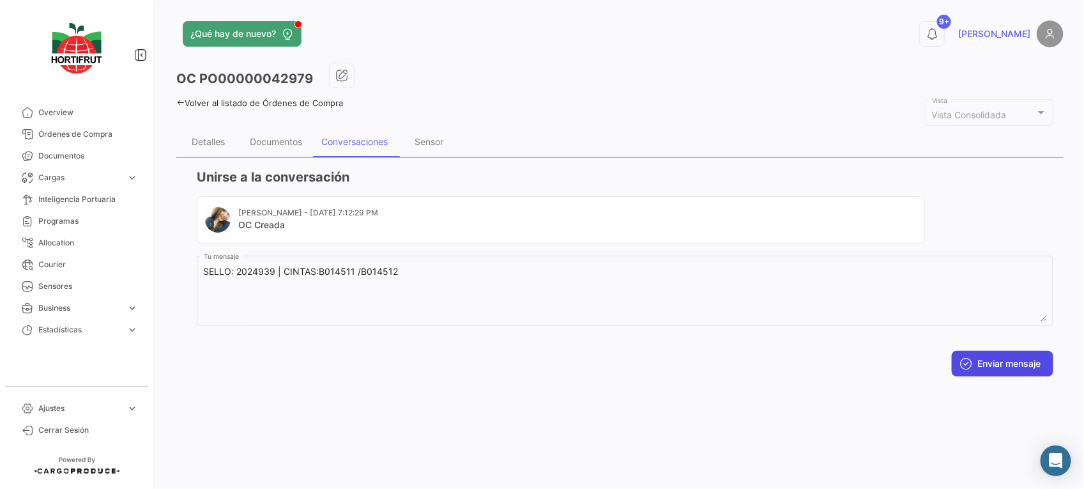
click at [977, 363] on button "Enviar mensaje" at bounding box center [1003, 364] width 102 height 26
click at [311, 123] on div "OC PO00000042979 Volver al listado de Órdenes de Compra Vista Consolidada Vista…" at bounding box center [619, 225] width 887 height 324
click at [291, 139] on div "Documentos" at bounding box center [276, 141] width 52 height 11
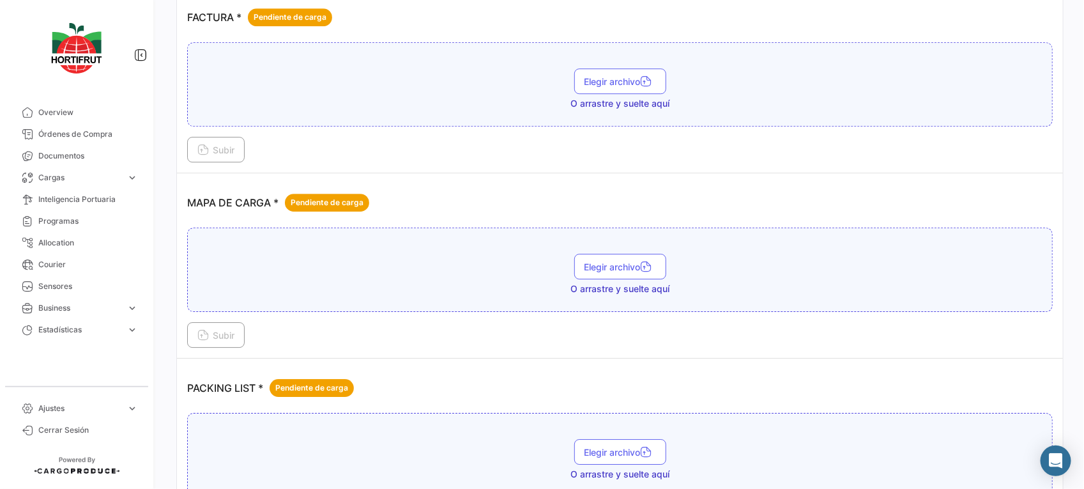
scroll to position [1627, 0]
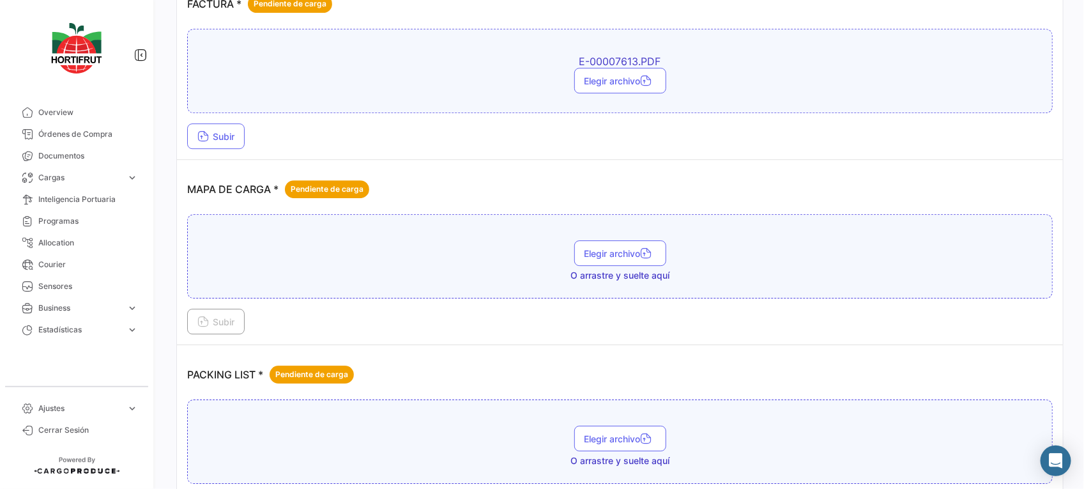
click at [254, 138] on div "Subir" at bounding box center [619, 136] width 865 height 26
click at [208, 139] on icon at bounding box center [202, 137] width 11 height 11
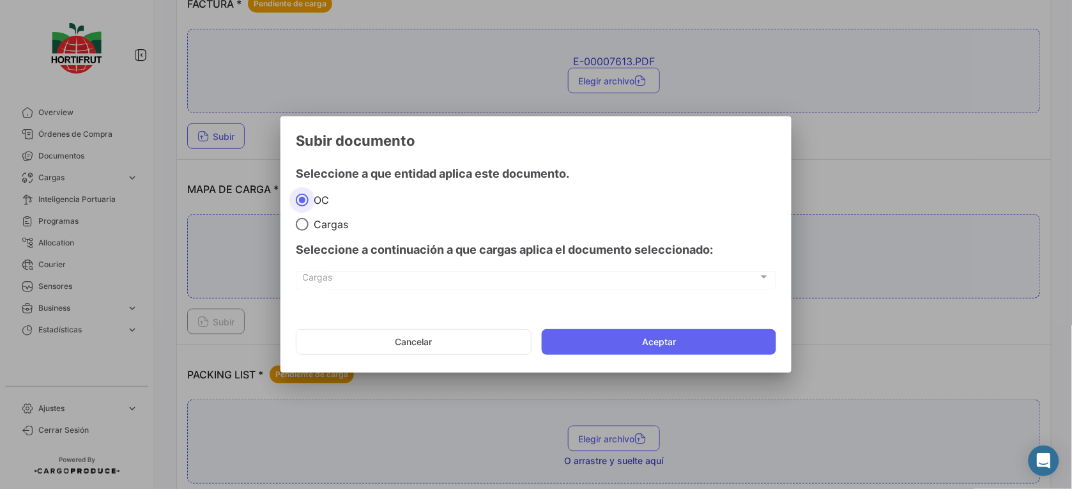
click at [316, 220] on span "Cargas" at bounding box center [329, 224] width 40 height 13
click at [309, 220] on input "Cargas" at bounding box center [302, 224] width 13 height 13
radio input "true"
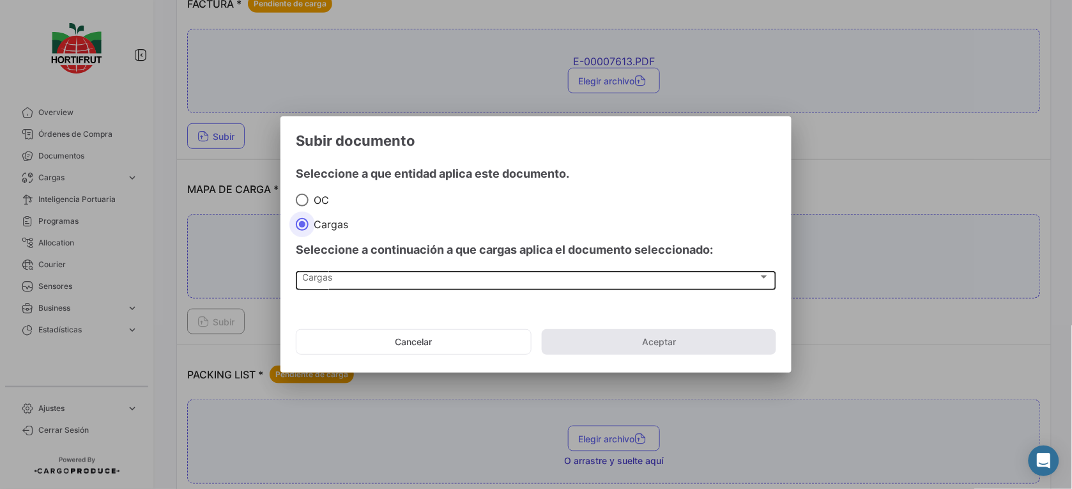
click at [378, 275] on div "Cargas" at bounding box center [530, 279] width 455 height 11
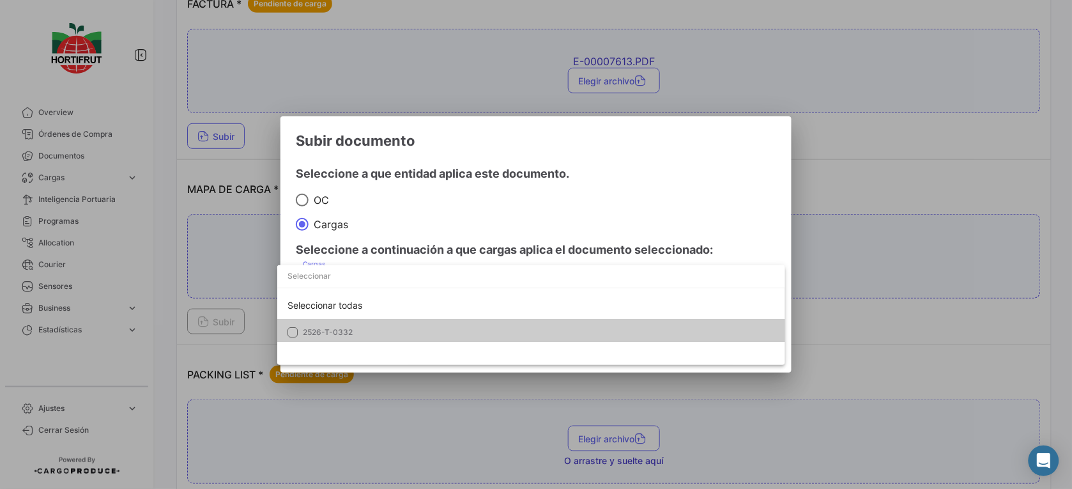
click at [404, 330] on span "2526-T-0332" at bounding box center [392, 331] width 179 height 11
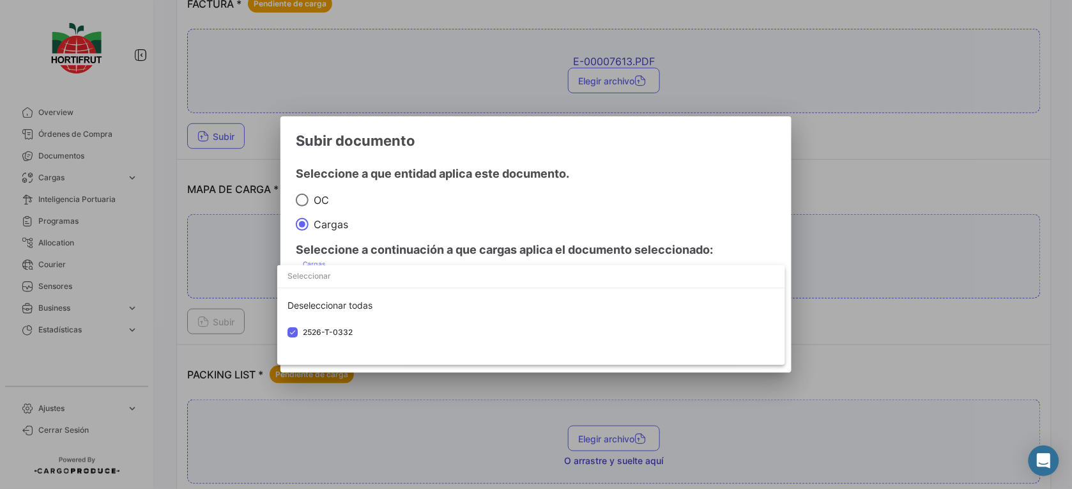
click at [507, 215] on div at bounding box center [536, 244] width 1072 height 489
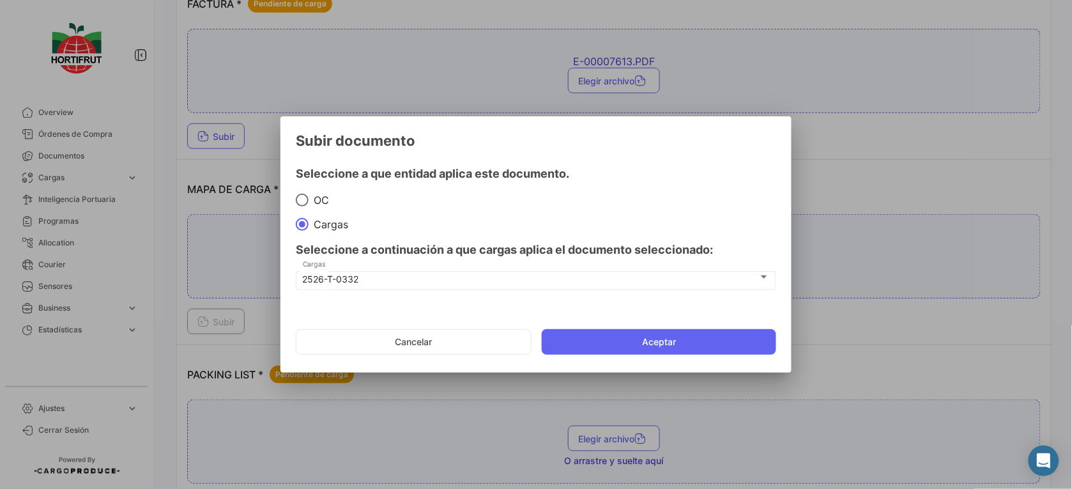
click at [623, 385] on div at bounding box center [536, 244] width 1072 height 489
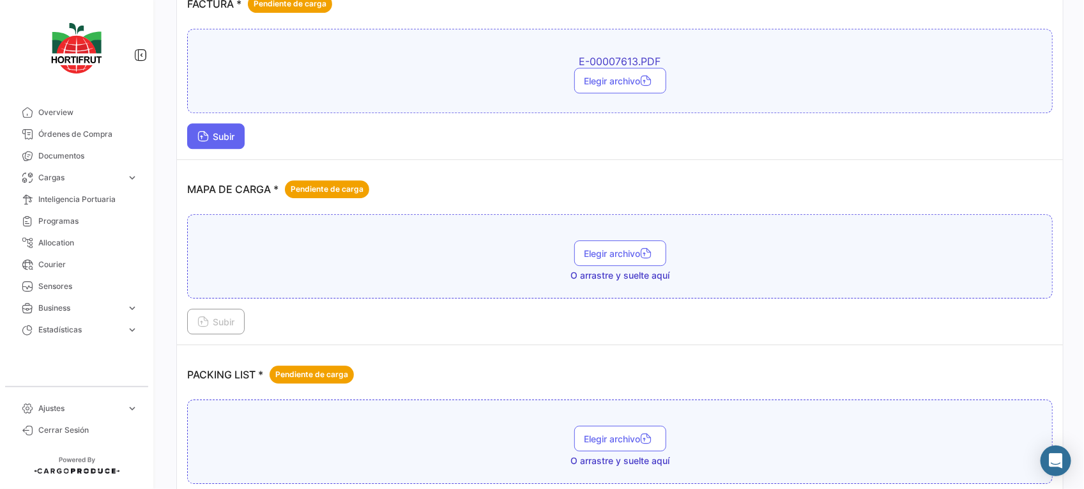
click at [227, 139] on span "Subir" at bounding box center [215, 136] width 37 height 11
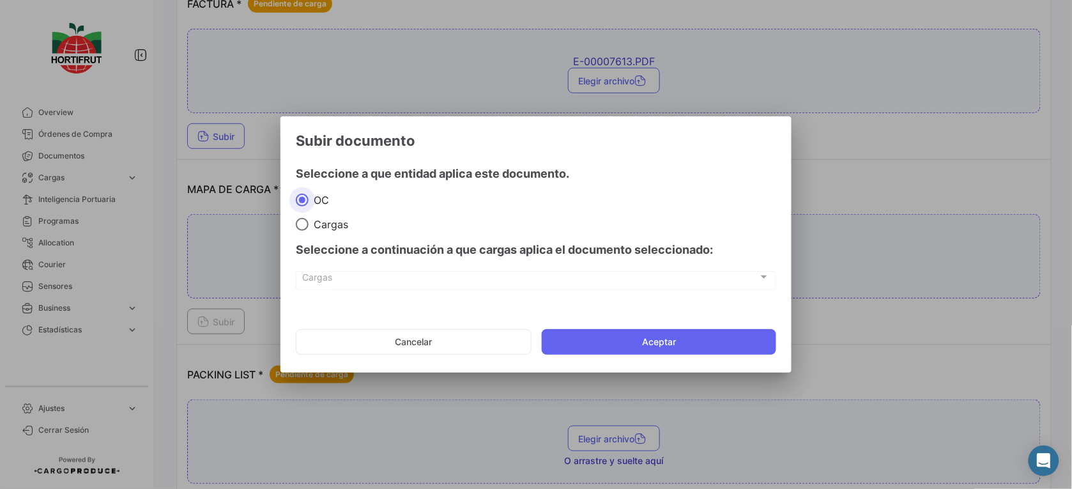
click at [329, 218] on span "Cargas" at bounding box center [329, 224] width 40 height 13
click at [309, 218] on input "Cargas" at bounding box center [302, 224] width 13 height 13
radio input "true"
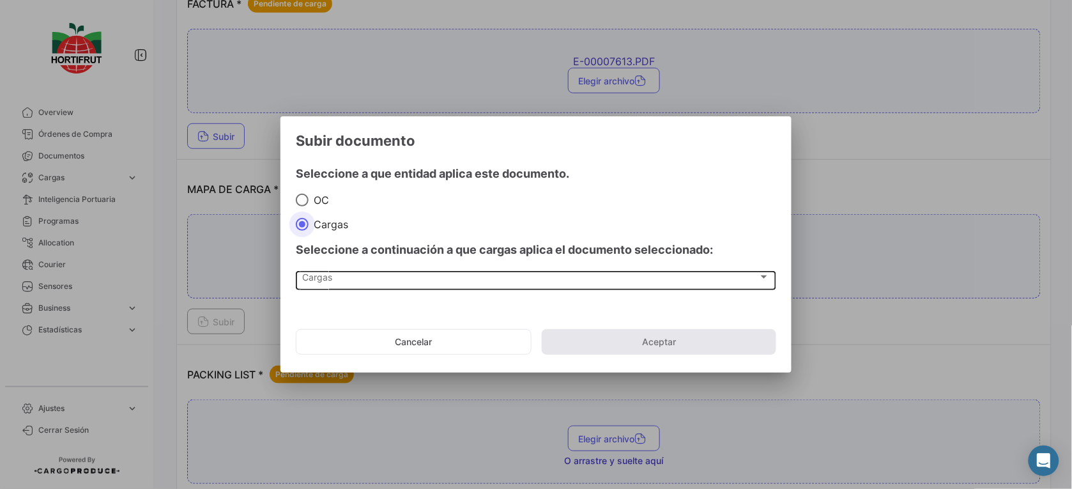
click at [393, 274] on div "Cargas" at bounding box center [530, 279] width 455 height 11
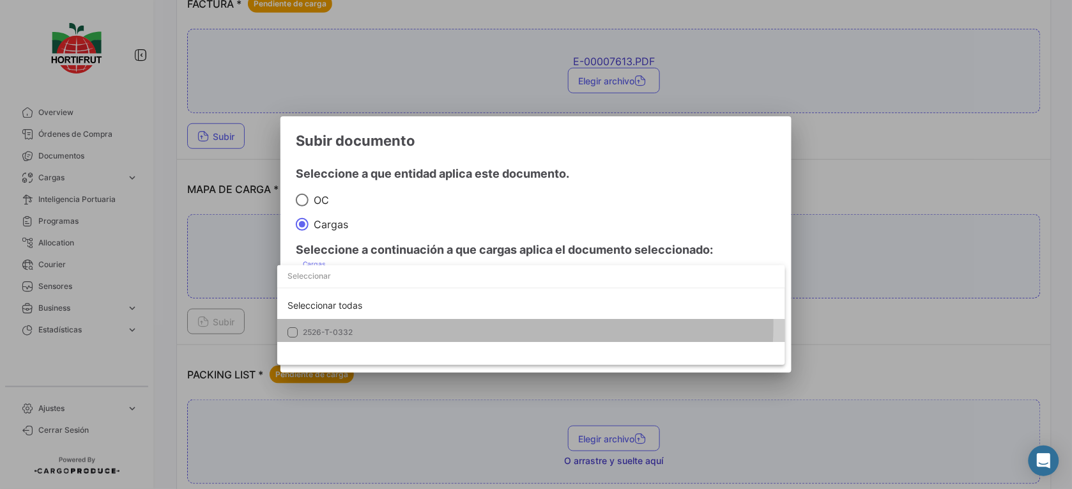
click at [433, 324] on mat-option "2526-T-0332" at bounding box center [531, 332] width 508 height 27
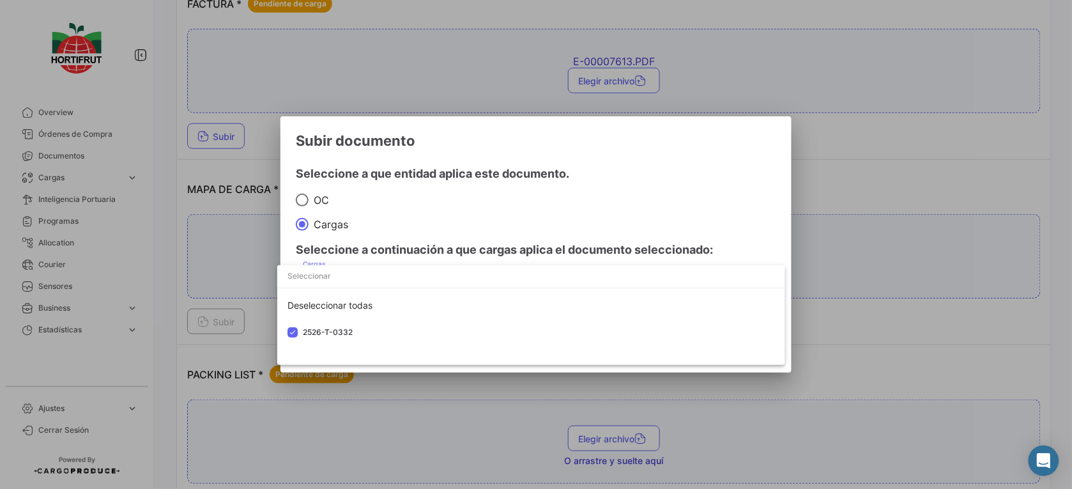
click at [503, 243] on div at bounding box center [536, 244] width 1072 height 489
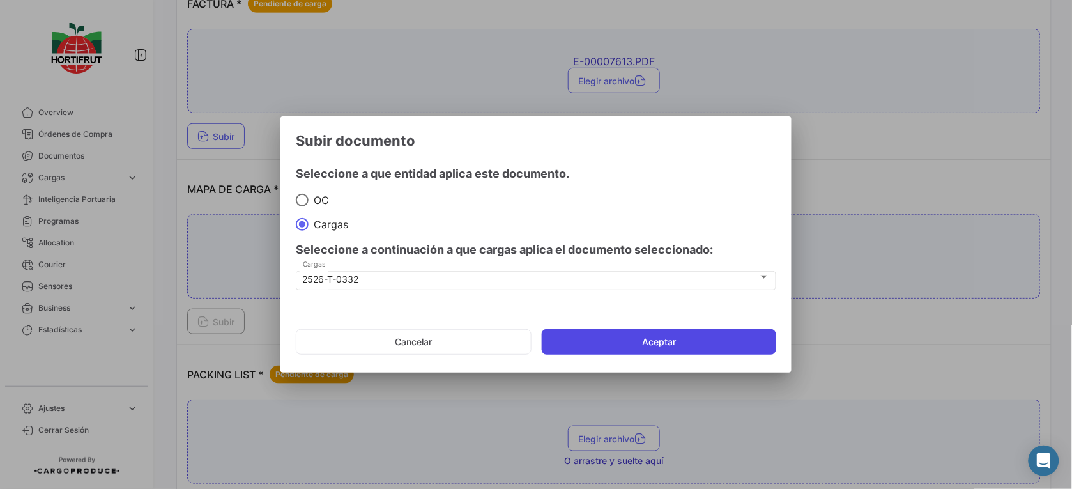
click at [593, 349] on button "Aceptar" at bounding box center [659, 342] width 234 height 26
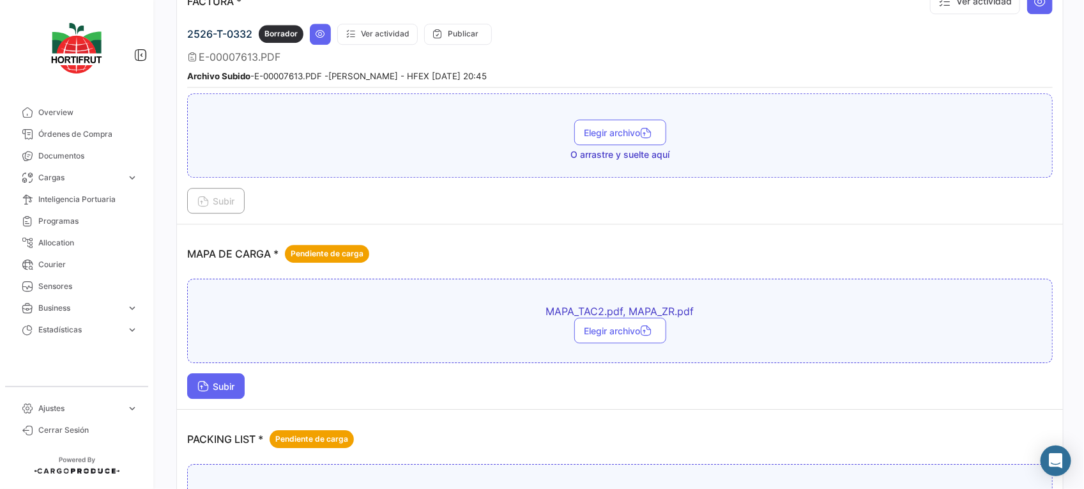
click at [211, 390] on span "Subir" at bounding box center [215, 386] width 37 height 11
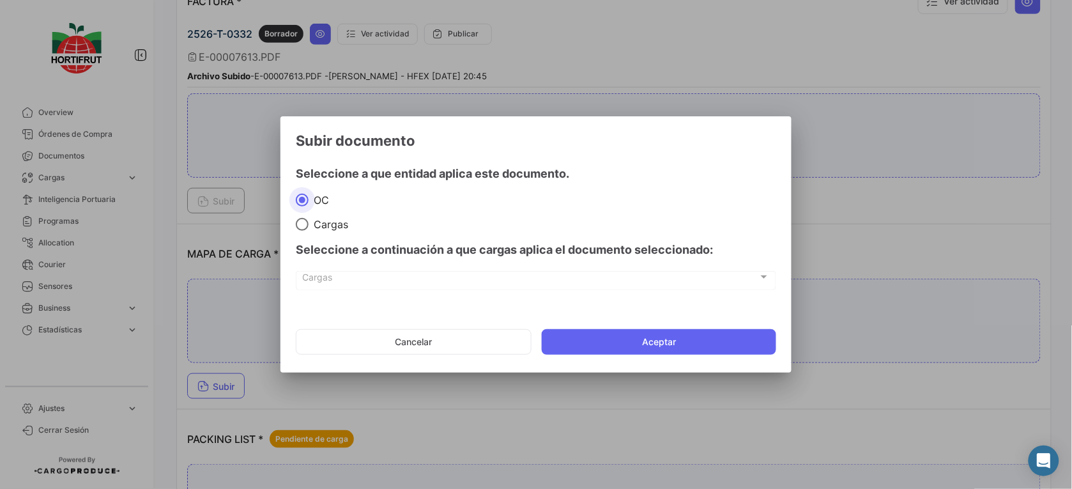
click at [307, 222] on span at bounding box center [302, 224] width 13 height 13
click at [307, 222] on input "Cargas" at bounding box center [302, 224] width 13 height 13
radio input "true"
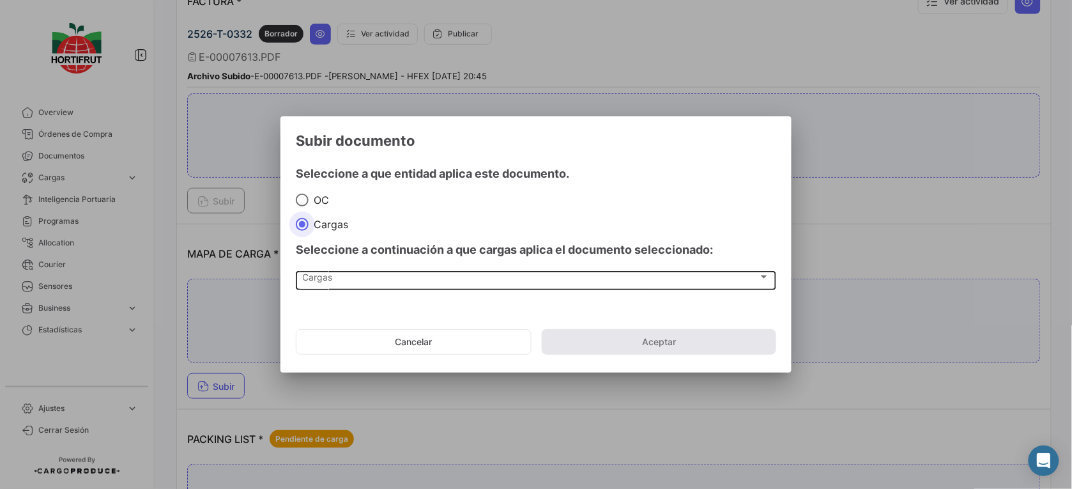
click at [362, 279] on div "Cargas" at bounding box center [530, 279] width 455 height 11
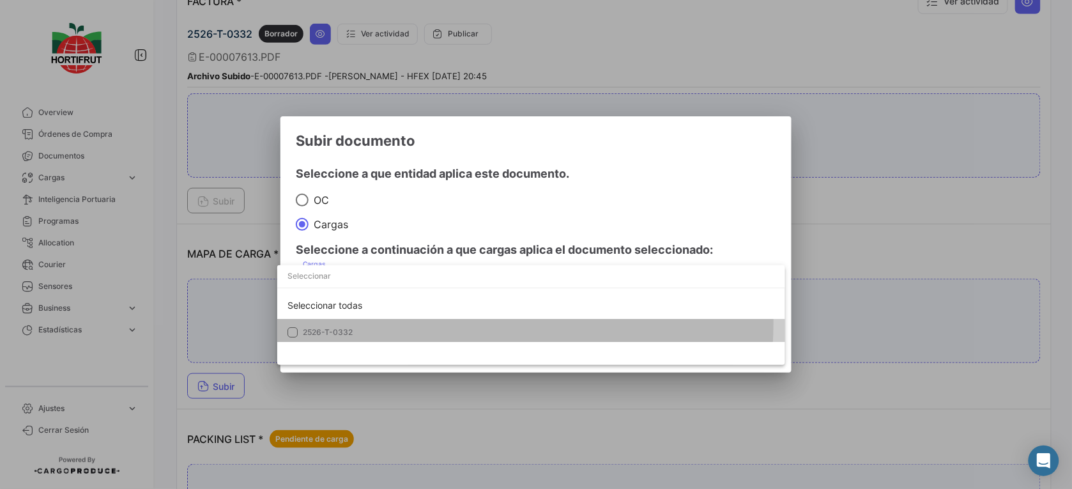
drag, startPoint x: 401, startPoint y: 323, endPoint x: 412, endPoint y: 323, distance: 10.9
click at [402, 323] on mat-option "2526-T-0332" at bounding box center [531, 332] width 508 height 27
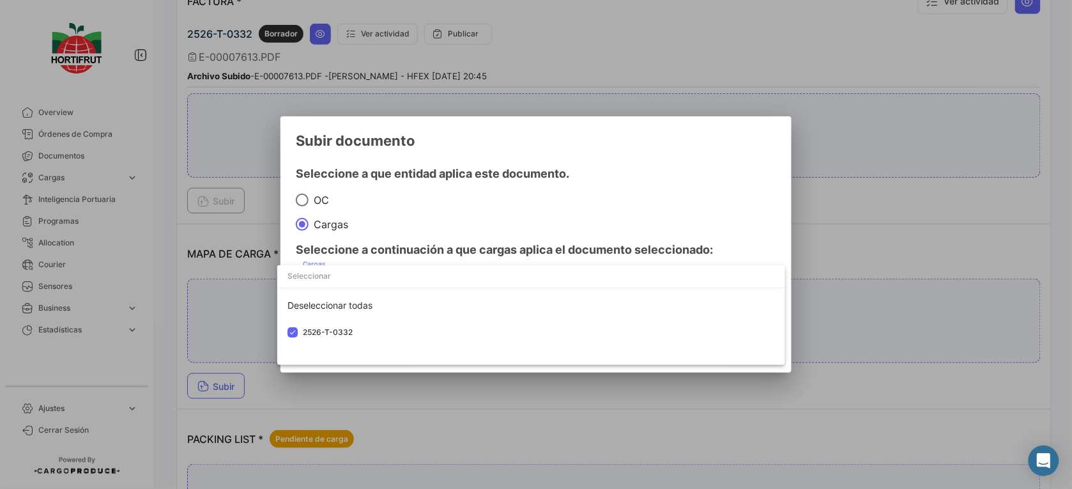
click at [506, 237] on div at bounding box center [536, 244] width 1072 height 489
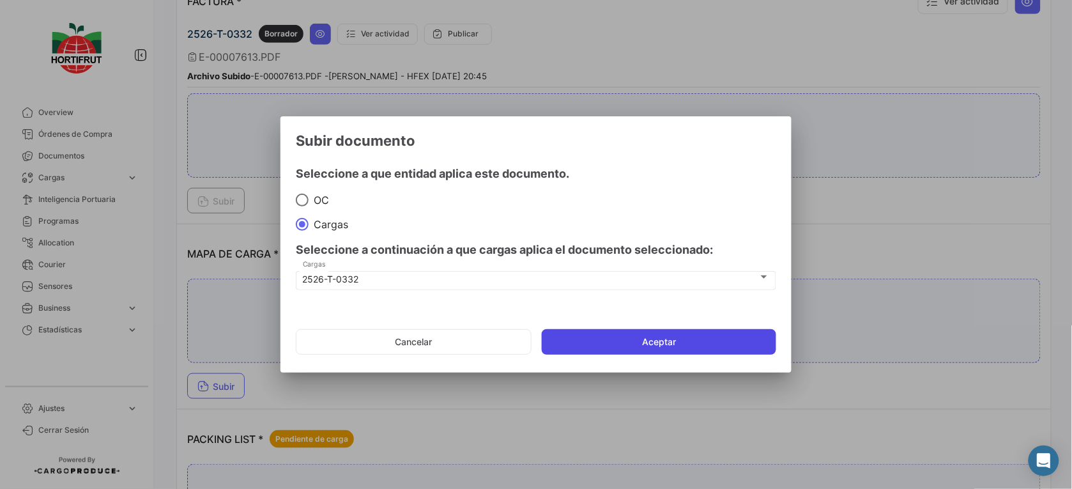
click at [659, 340] on button "Aceptar" at bounding box center [659, 342] width 234 height 26
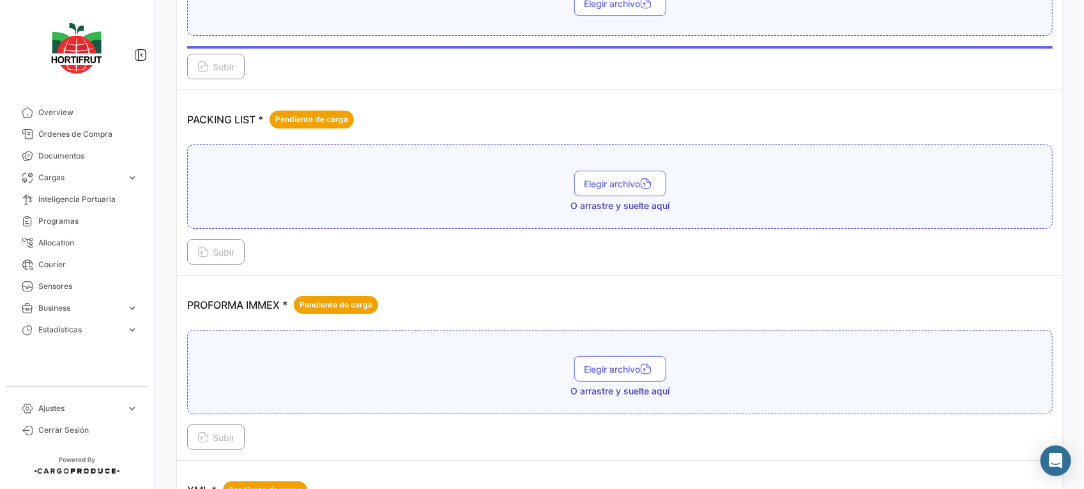
scroll to position [1972, 0]
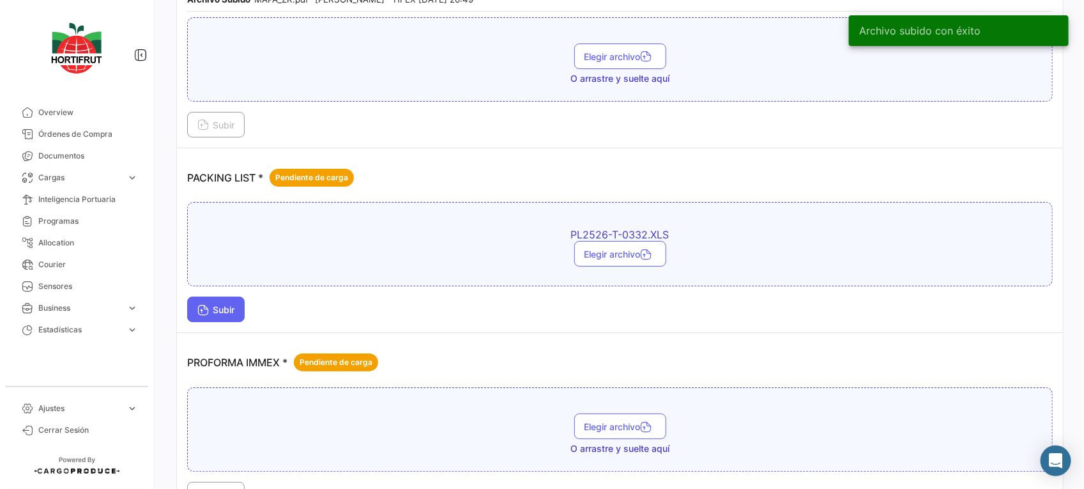
click at [215, 312] on span "Subir" at bounding box center [215, 309] width 37 height 11
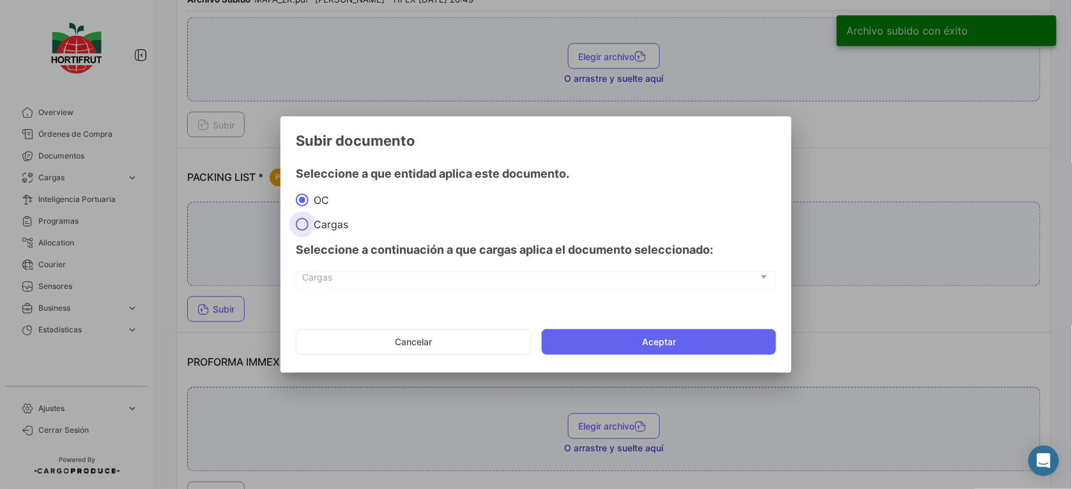
click at [301, 222] on span at bounding box center [302, 224] width 13 height 13
click at [301, 222] on input "Cargas" at bounding box center [302, 224] width 13 height 13
radio input "true"
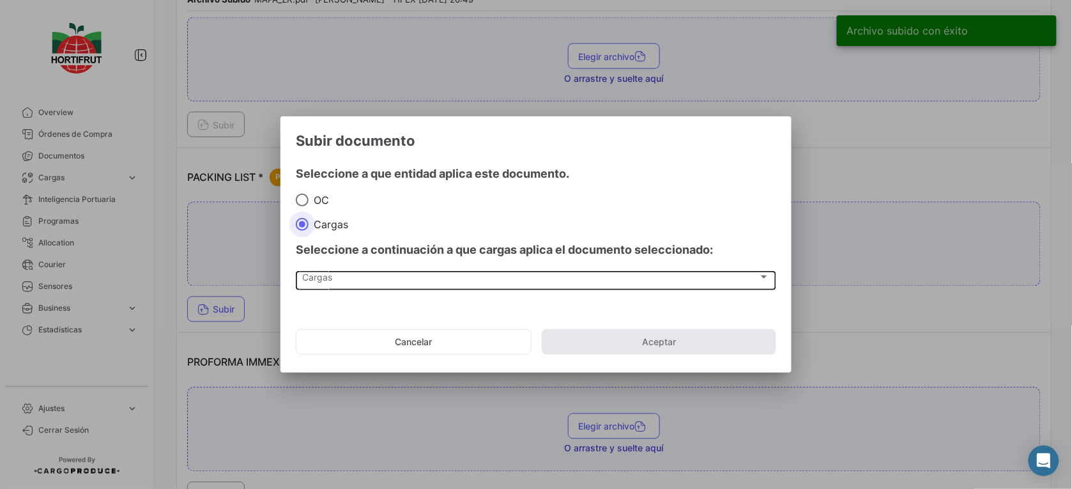
click at [344, 275] on div "Seleccione a continuación a que cargas aplica el documento seleccionado: [PERSO…" at bounding box center [536, 268] width 480 height 75
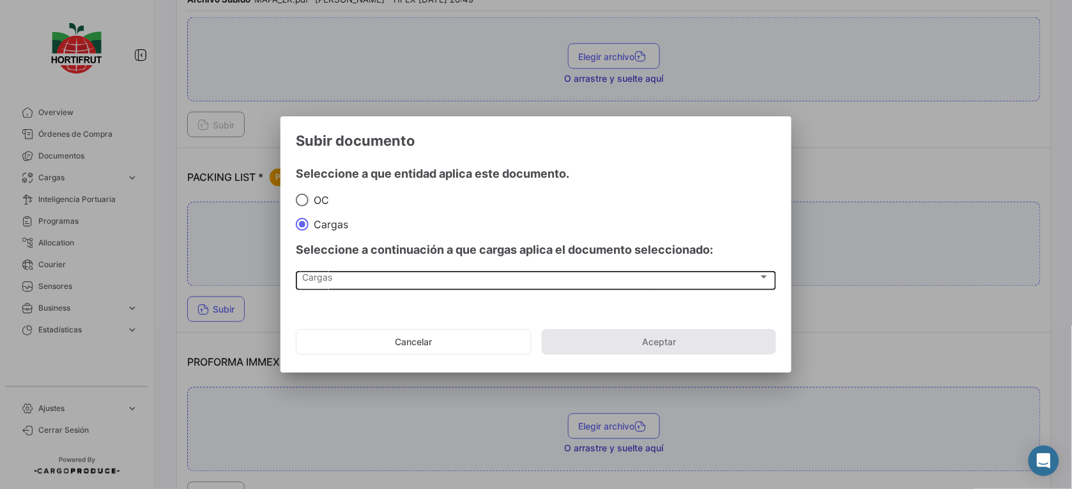
drag, startPoint x: 345, startPoint y: 275, endPoint x: 396, endPoint y: 275, distance: 51.1
click at [396, 275] on div "Cargas" at bounding box center [530, 279] width 455 height 11
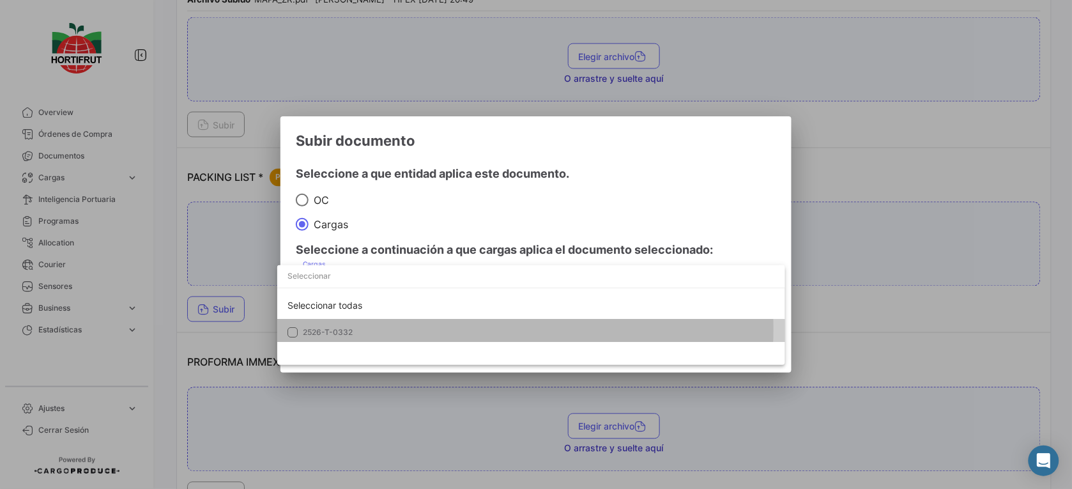
click at [452, 329] on span "2526-T-0332" at bounding box center [392, 331] width 179 height 11
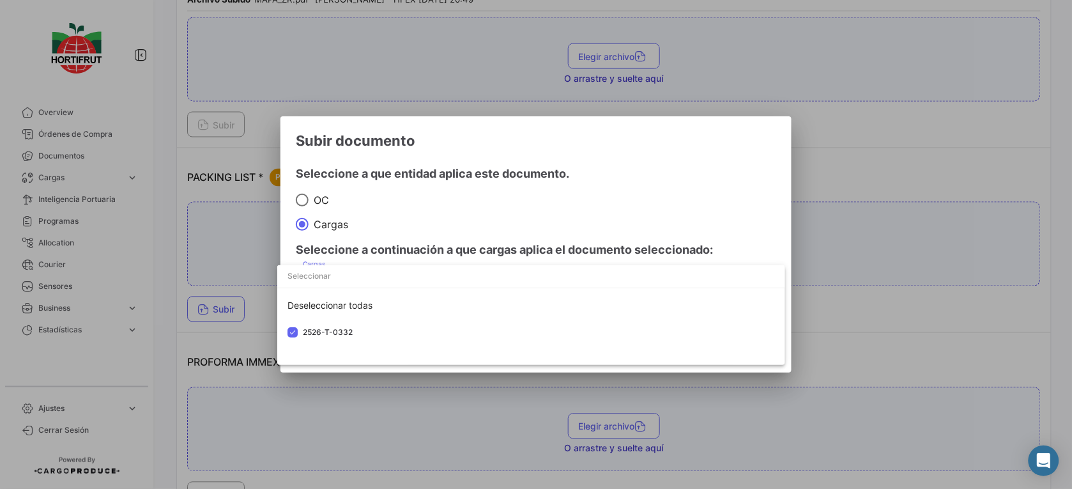
click at [549, 237] on div at bounding box center [536, 244] width 1072 height 489
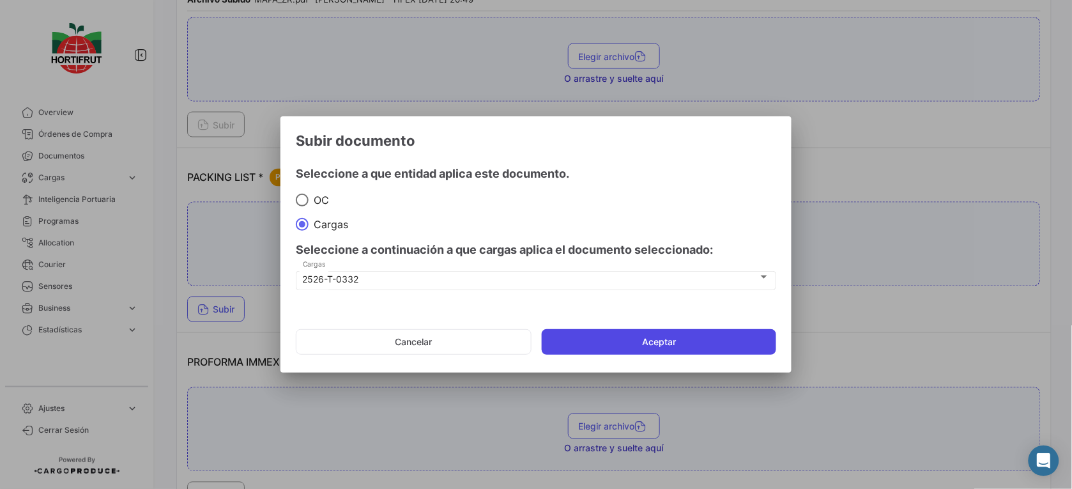
click at [642, 340] on button "Aceptar" at bounding box center [659, 342] width 234 height 26
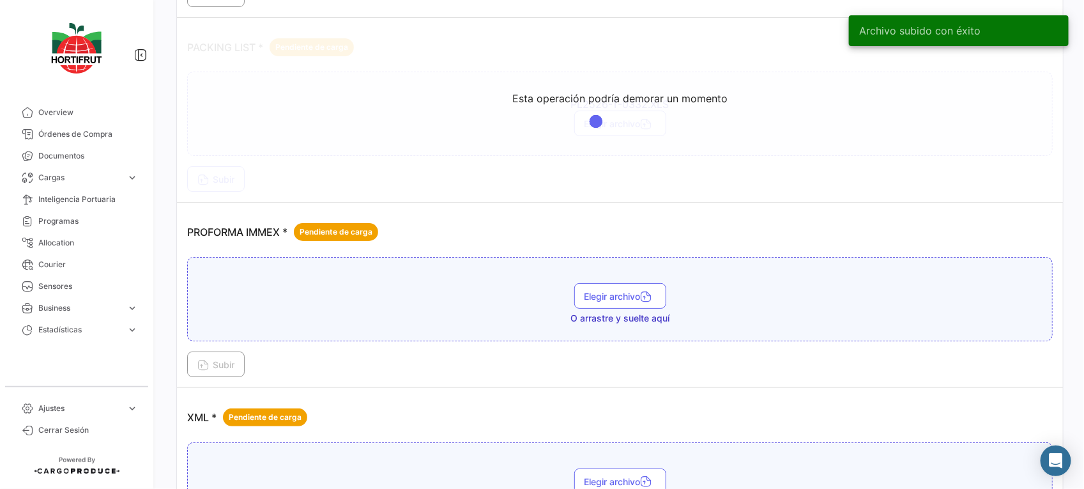
scroll to position [2169, 0]
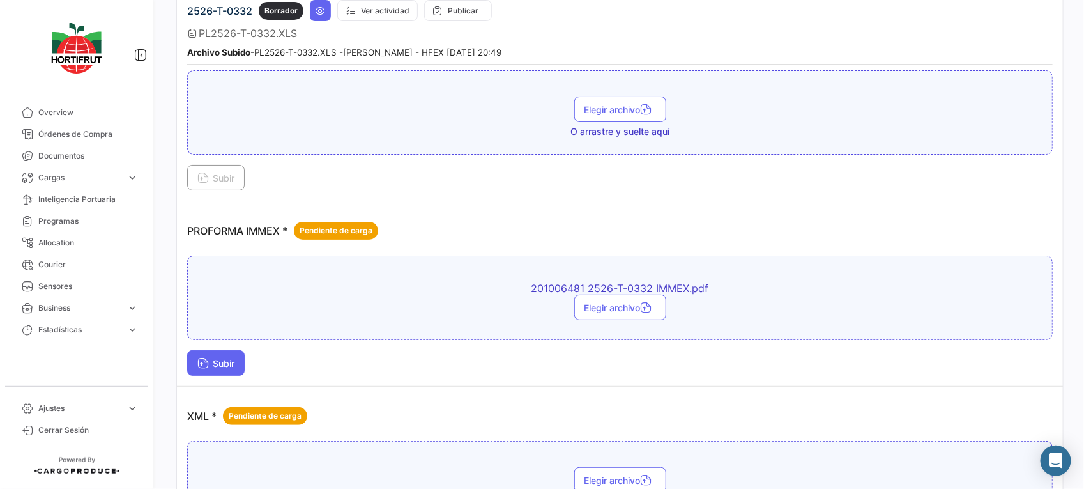
click at [234, 354] on button "Subir" at bounding box center [215, 363] width 57 height 26
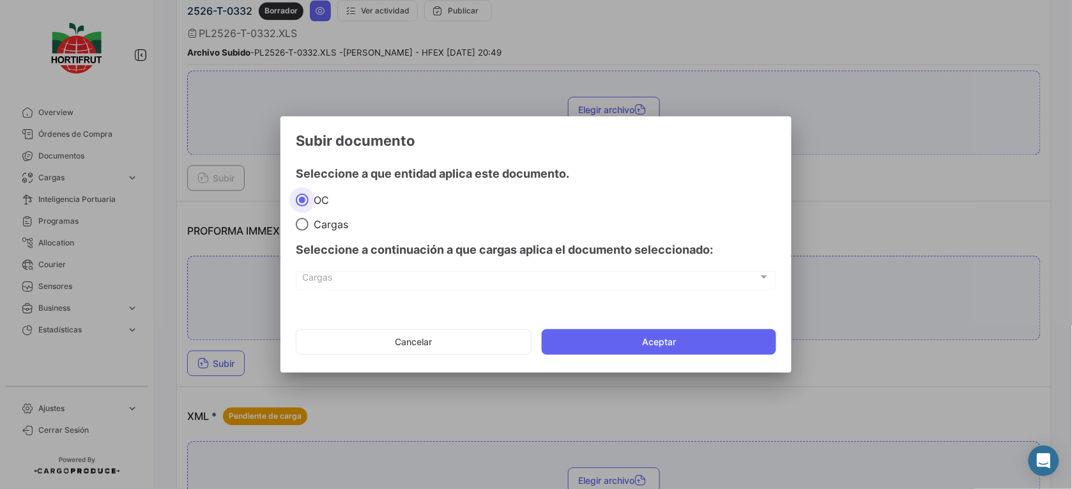
click at [307, 222] on span at bounding box center [302, 224] width 13 height 13
click at [307, 222] on input "Cargas" at bounding box center [302, 224] width 13 height 13
radio input "true"
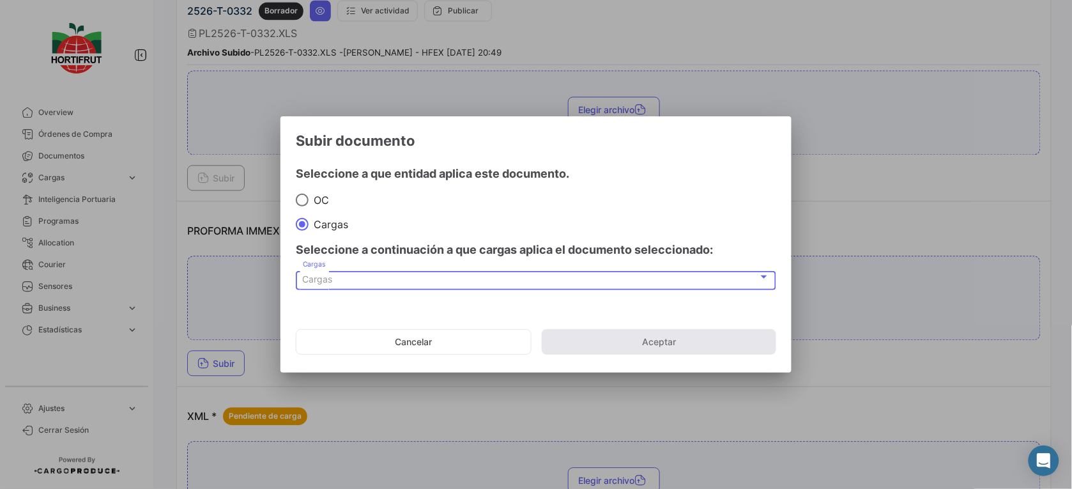
click at [344, 282] on div "Cargas" at bounding box center [530, 279] width 455 height 11
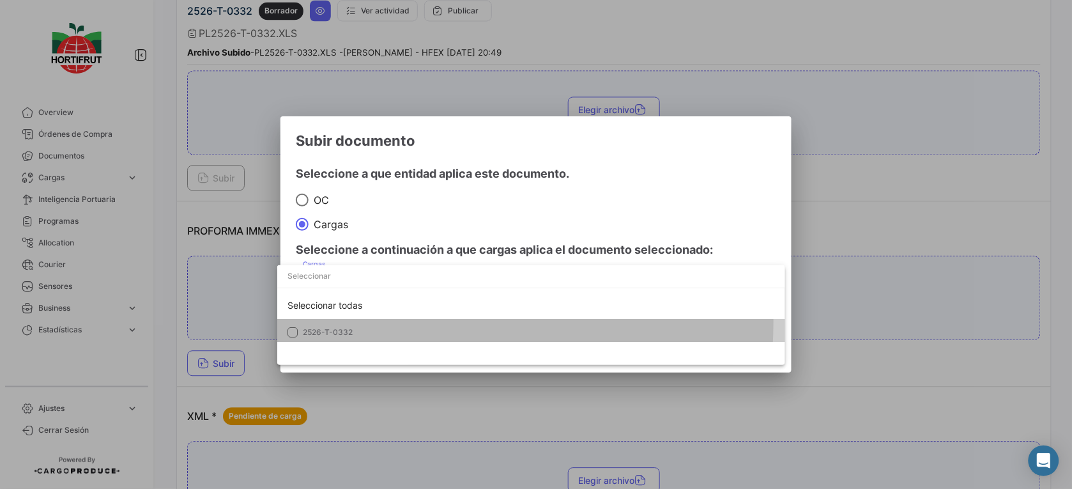
click at [369, 323] on mat-option "2526-T-0332" at bounding box center [531, 332] width 508 height 27
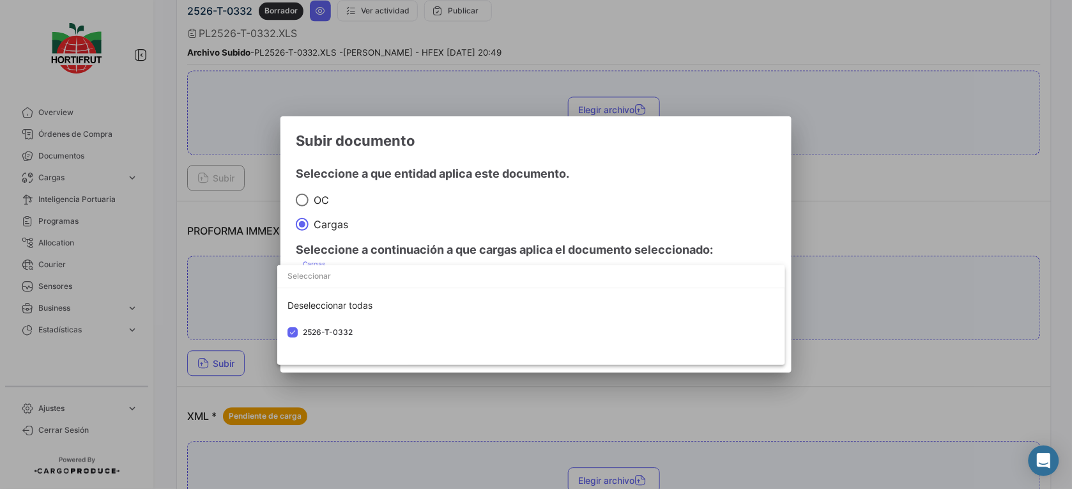
click at [506, 208] on div at bounding box center [536, 244] width 1072 height 489
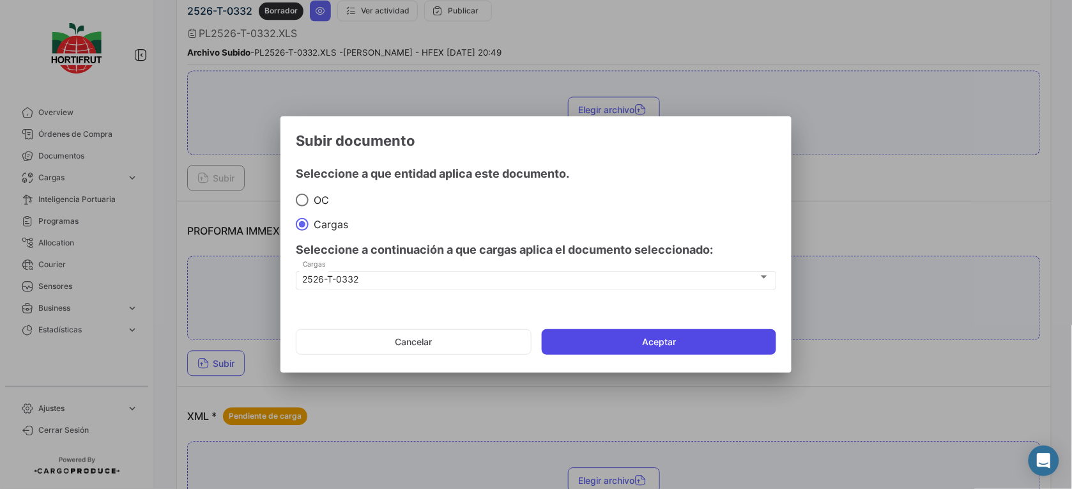
click at [583, 334] on button "Aceptar" at bounding box center [659, 342] width 234 height 26
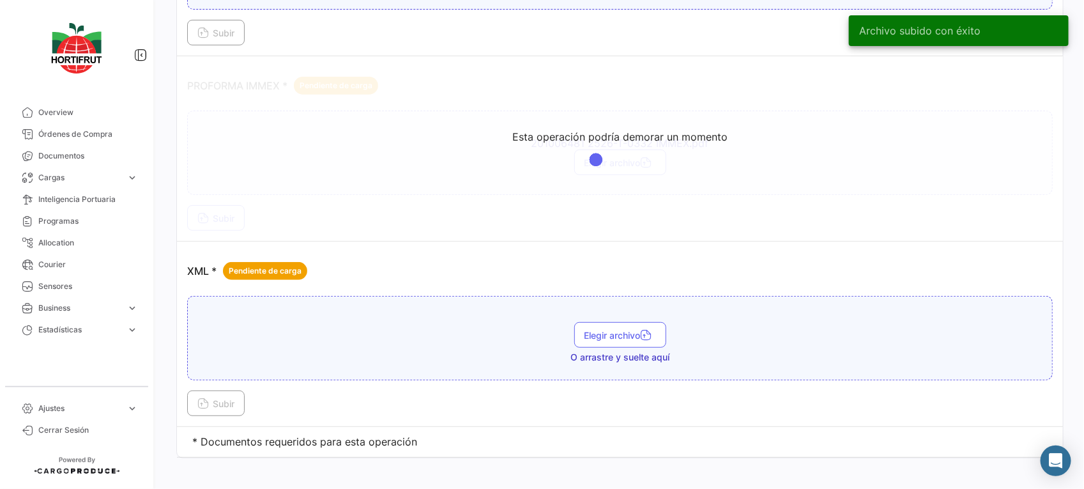
scroll to position [2326, 0]
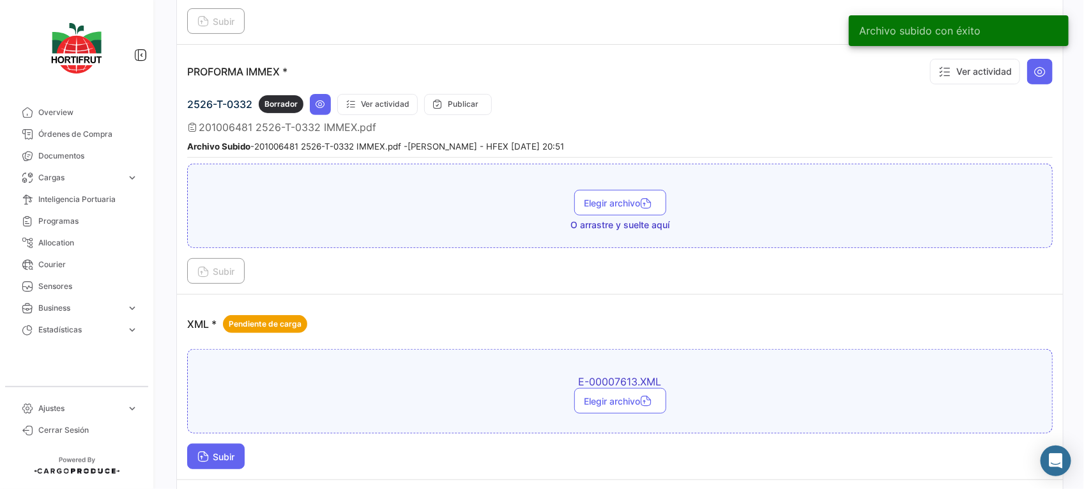
click at [204, 451] on span "Subir" at bounding box center [215, 456] width 37 height 11
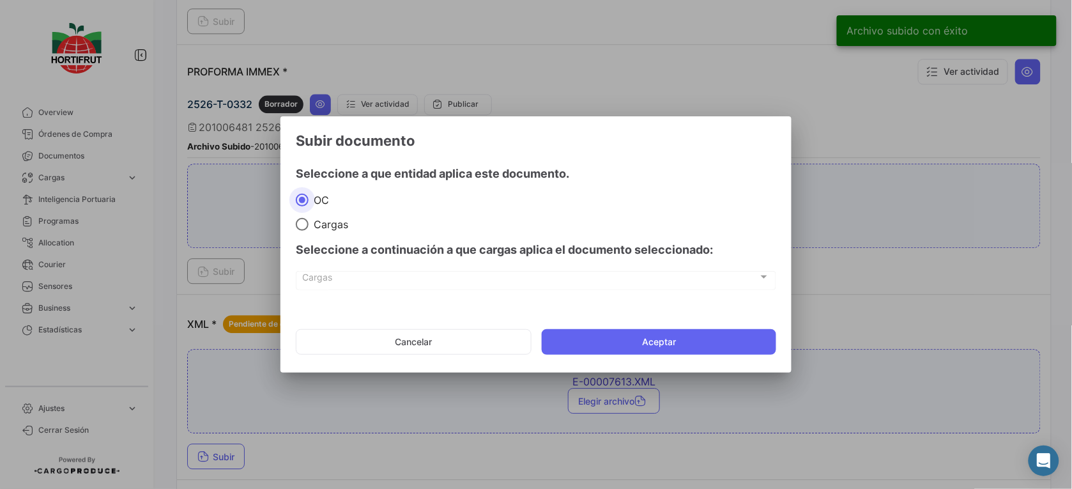
click at [311, 238] on div "Seleccione a continuación a que cargas aplica el documento seleccionado:" at bounding box center [536, 250] width 480 height 38
click at [302, 227] on span at bounding box center [302, 224] width 13 height 13
click at [302, 227] on input "Cargas" at bounding box center [302, 224] width 13 height 13
radio input "true"
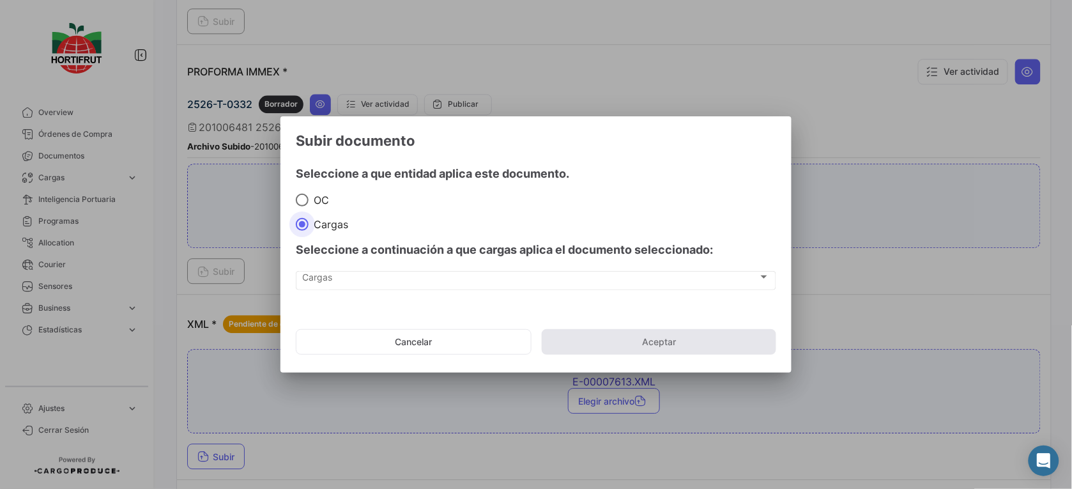
click at [330, 265] on div "Seleccione a continuación a que cargas aplica el documento seleccionado:" at bounding box center [536, 250] width 480 height 38
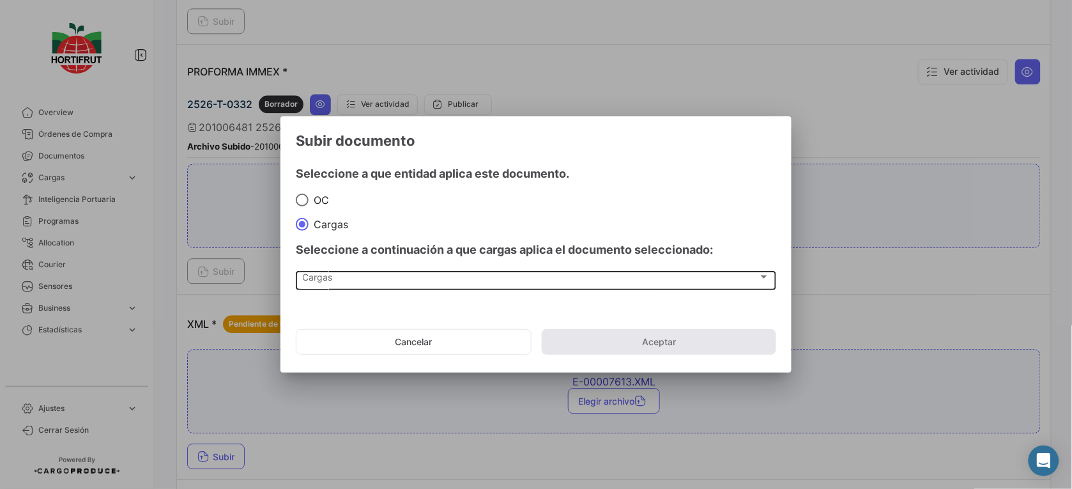
drag, startPoint x: 332, startPoint y: 266, endPoint x: 377, endPoint y: 284, distance: 48.7
click at [377, 284] on div "Cargas Cargas" at bounding box center [536, 280] width 467 height 22
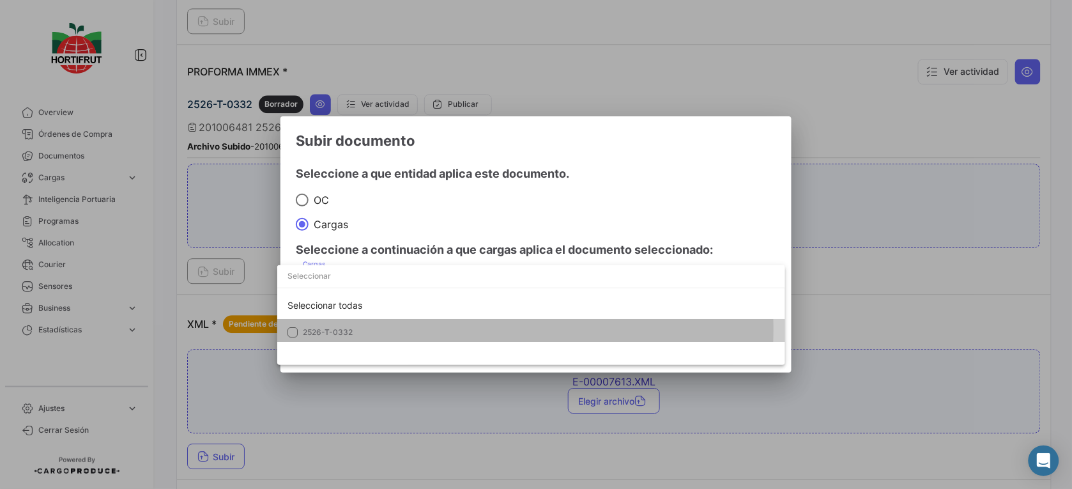
click at [398, 330] on span "2526-T-0332" at bounding box center [392, 331] width 179 height 11
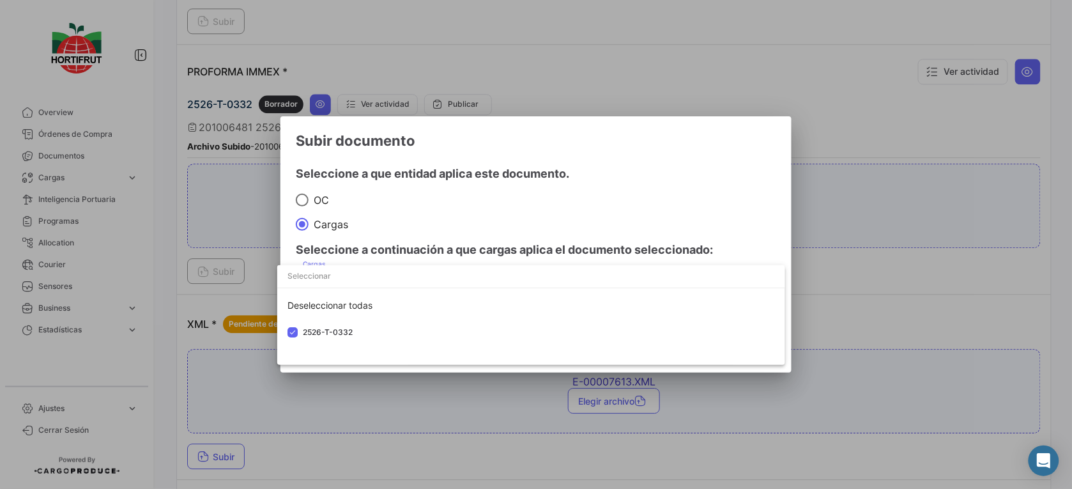
click at [567, 232] on div at bounding box center [536, 244] width 1072 height 489
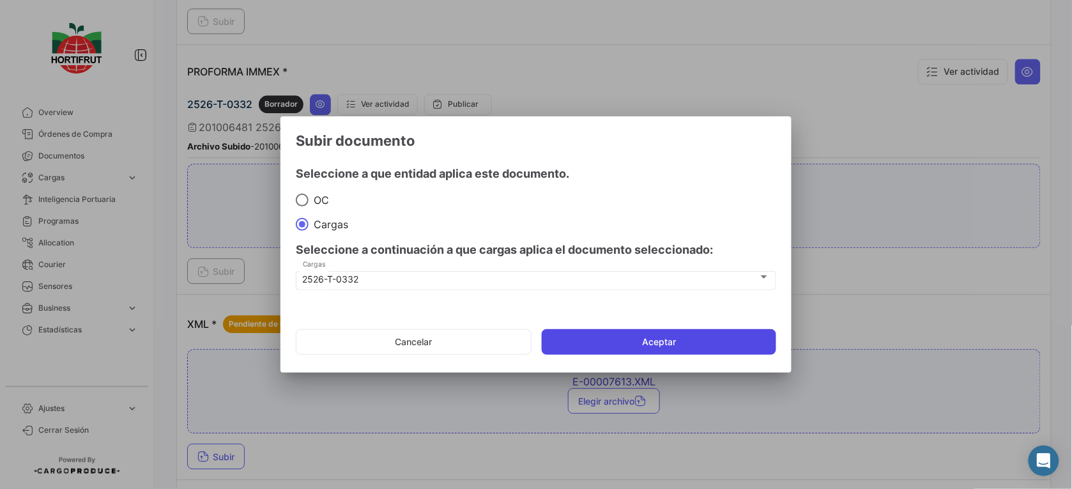
click at [652, 343] on button "Aceptar" at bounding box center [659, 342] width 234 height 26
